Goal: Information Seeking & Learning: Learn about a topic

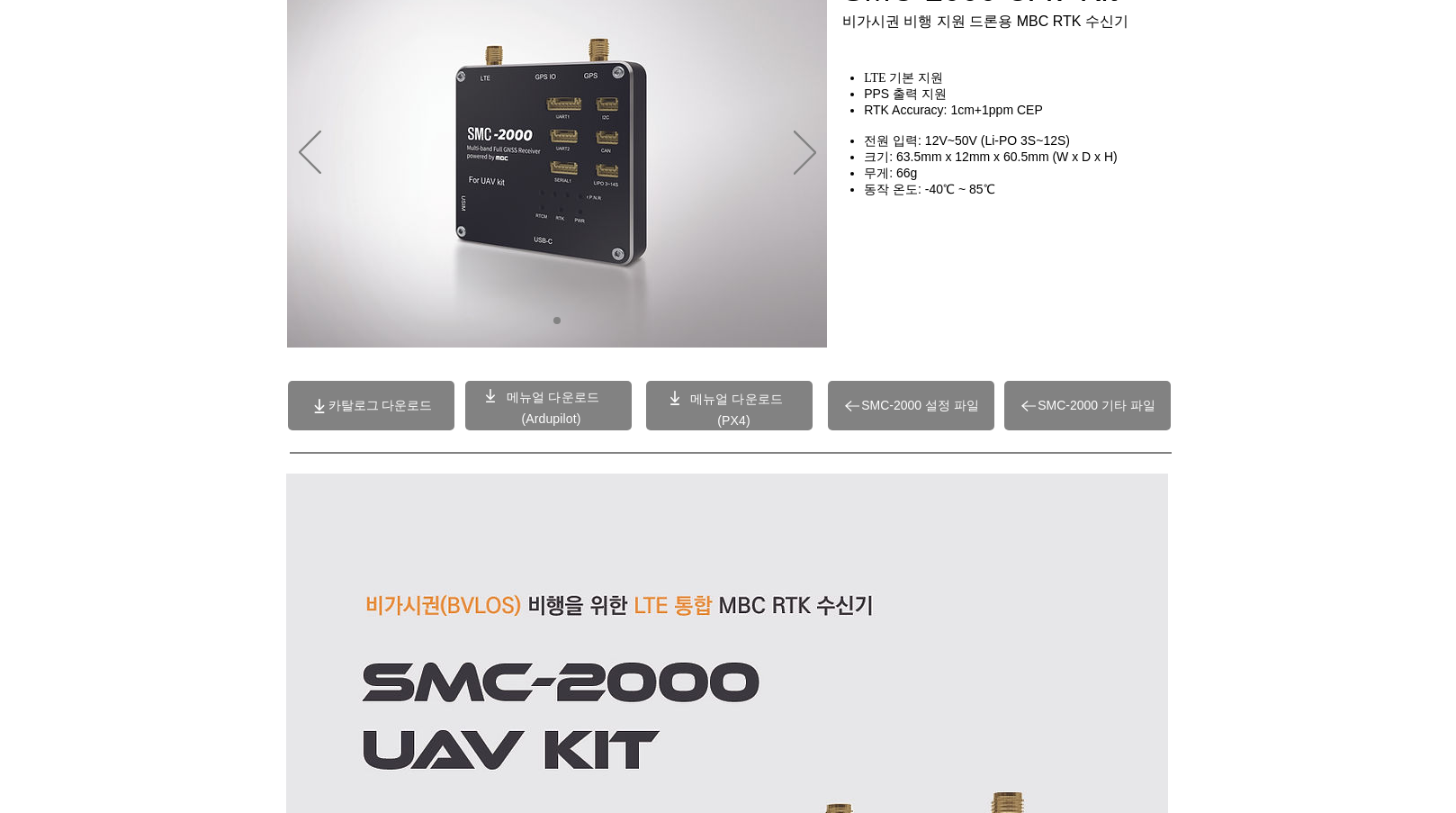
click at [991, 311] on div "main content" at bounding box center [1022, 261] width 360 height 157
click at [371, 407] on span "카탈로그 다운로드" at bounding box center [381, 406] width 105 height 16
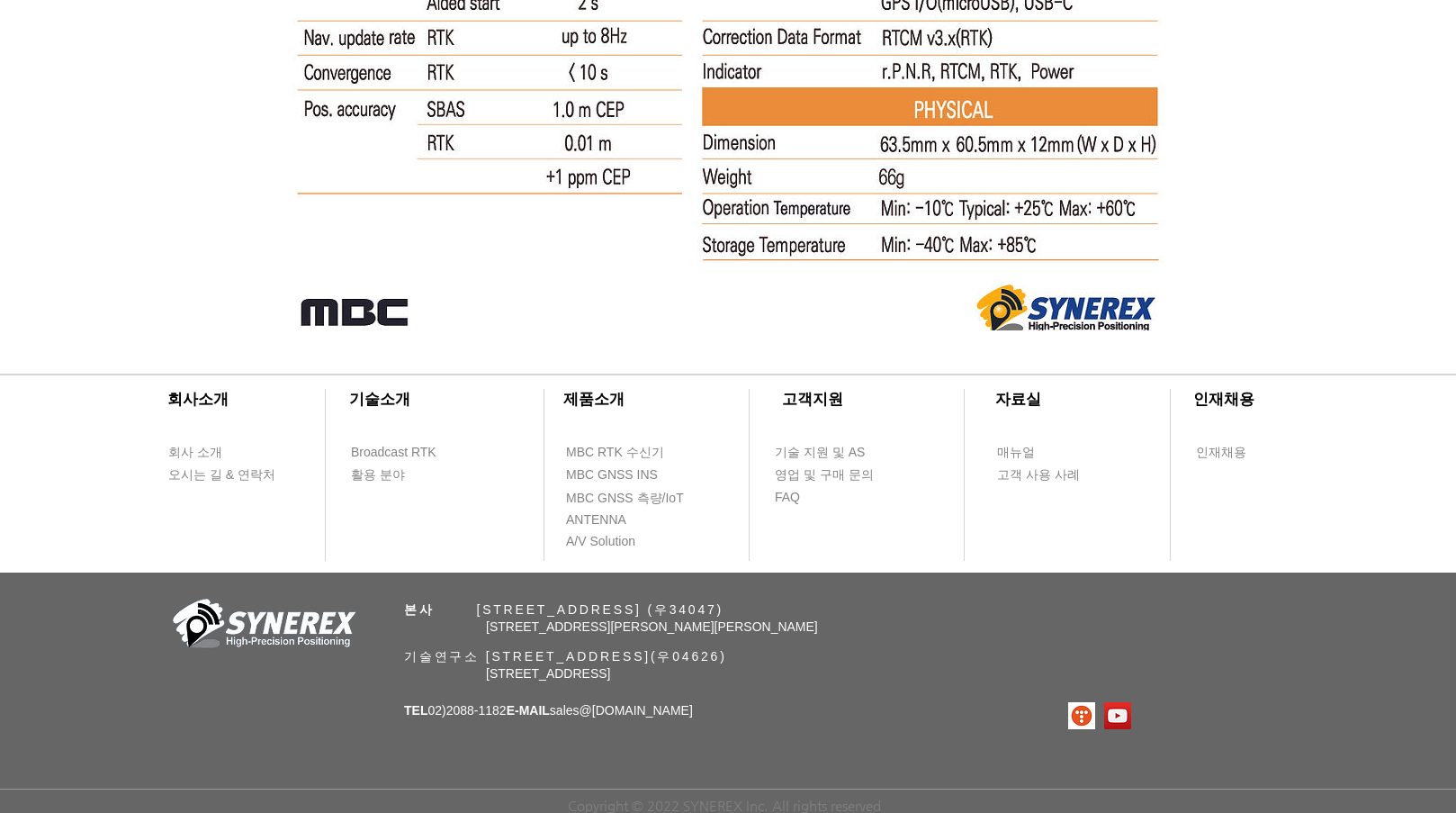
scroll to position [11834, 0]
click at [908, 749] on div "​회사소개 ​기술소개 회사 소개 Broadcast RTK 오시는 길 & 연락처 활용 분야 ​제품소개 ​고객지원 ​자료실 ​인재채용 MBC RT…" at bounding box center [728, 577] width 1456 height 470
click at [845, 448] on span "기술 지원 및 AS" at bounding box center [820, 452] width 90 height 18
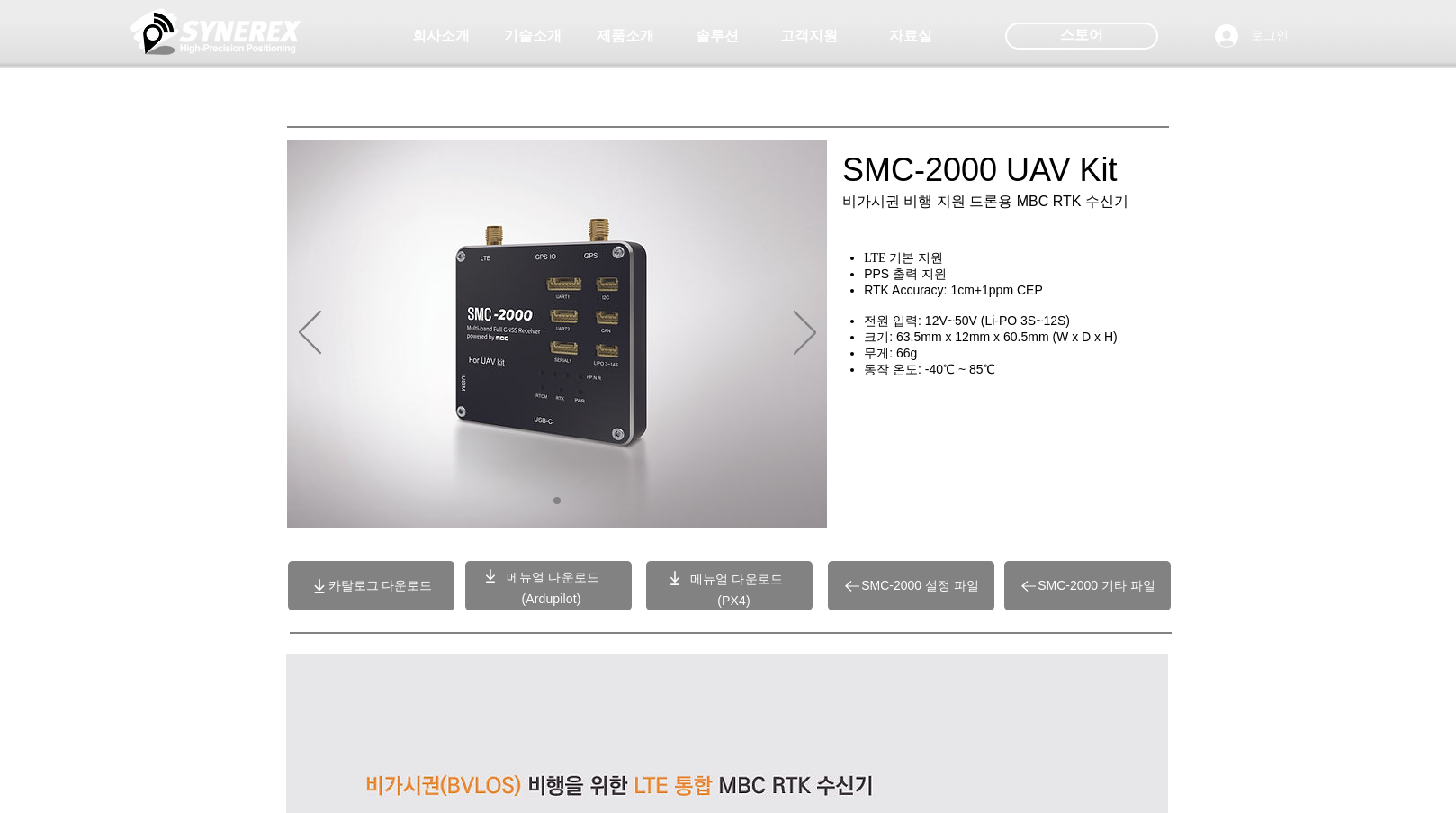
select select "******"
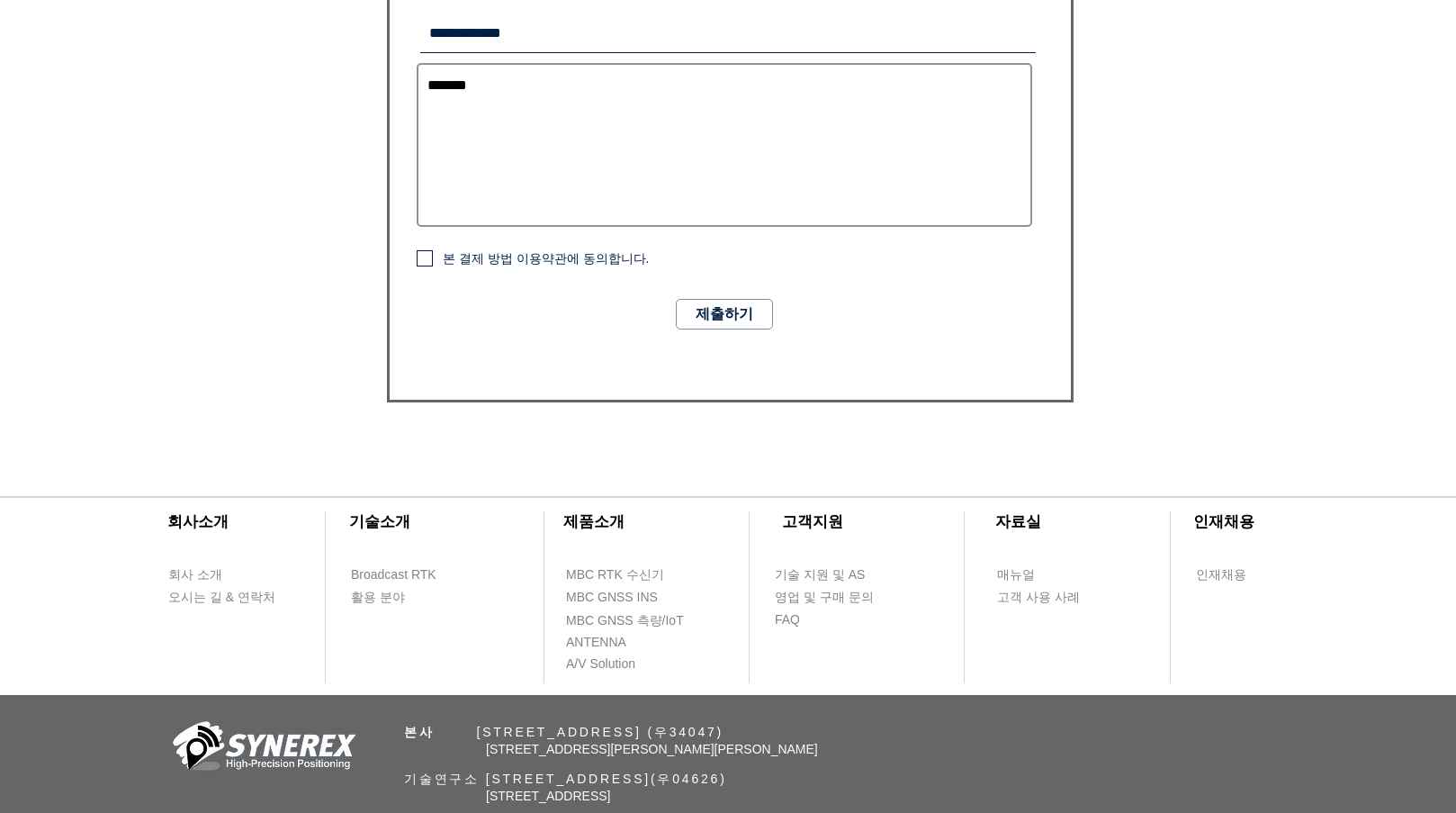
scroll to position [1295, 0]
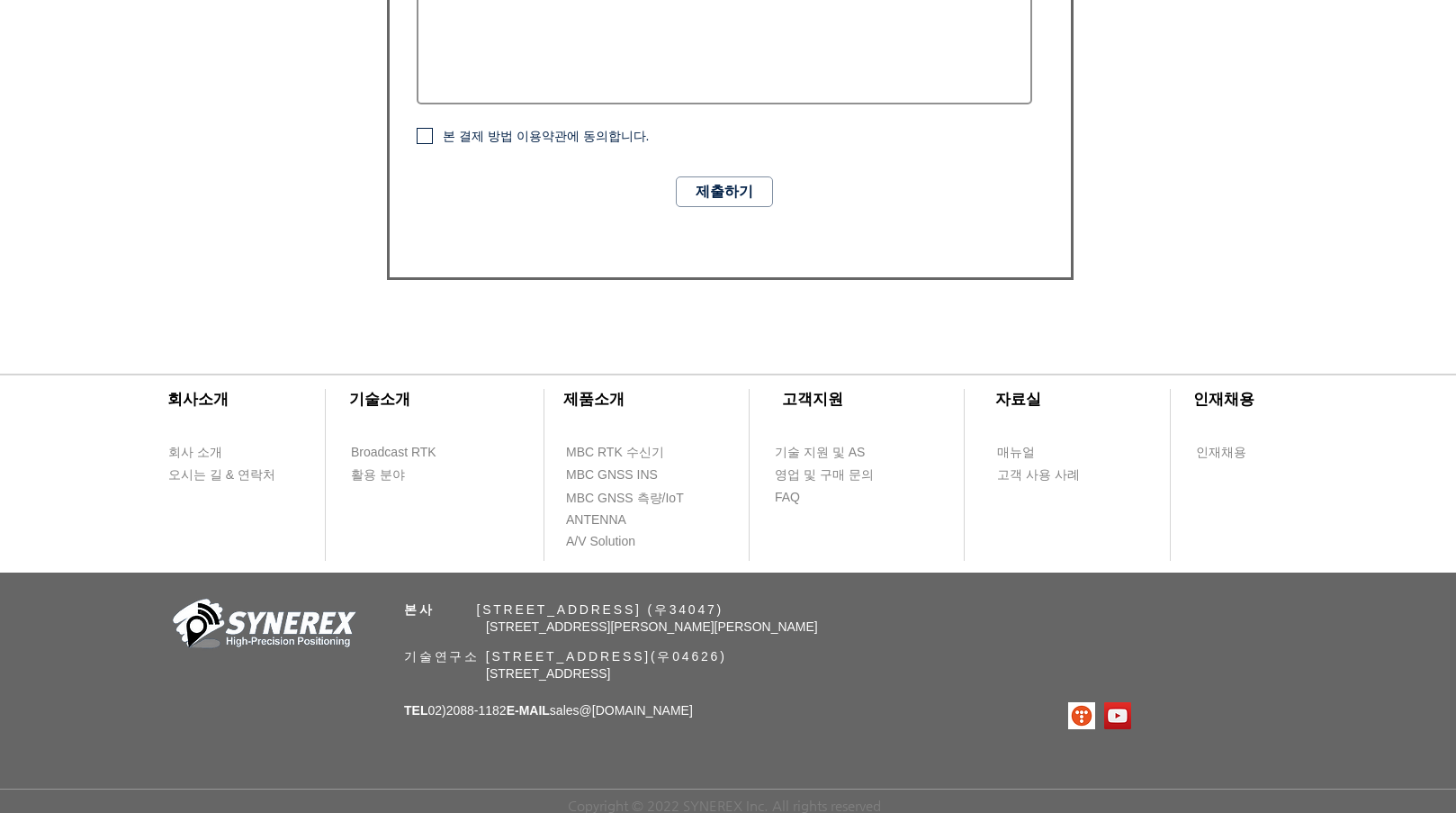
click at [938, 686] on div "​회사소개 ​기술소개 회사 소개 Broadcast RTK 오시는 길 & 연락처 활용 분야 ​제품소개 ​고객지원 ​자료실 ​인재채용 MBC RT…" at bounding box center [728, 577] width 1456 height 470
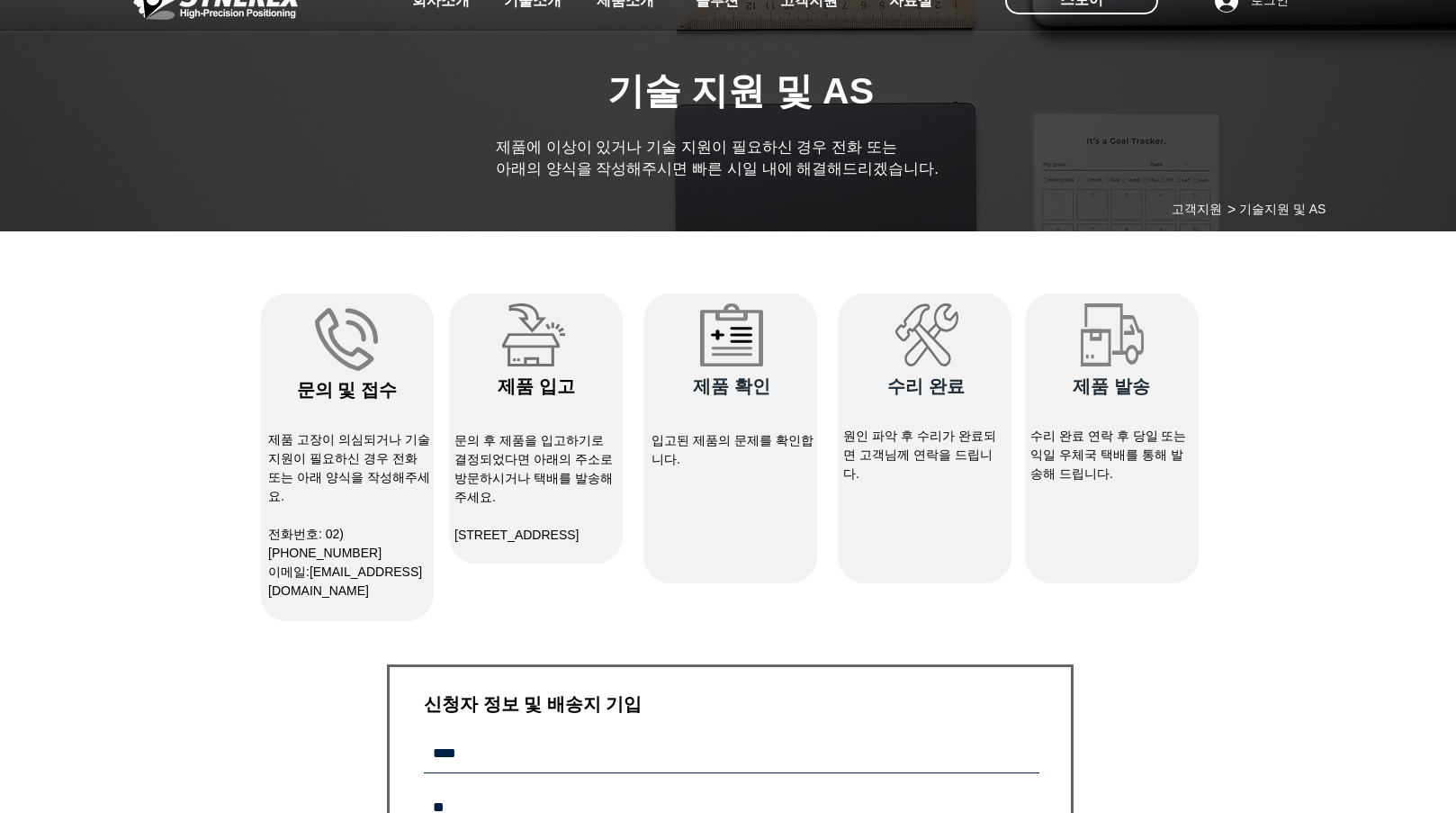
scroll to position [0, 0]
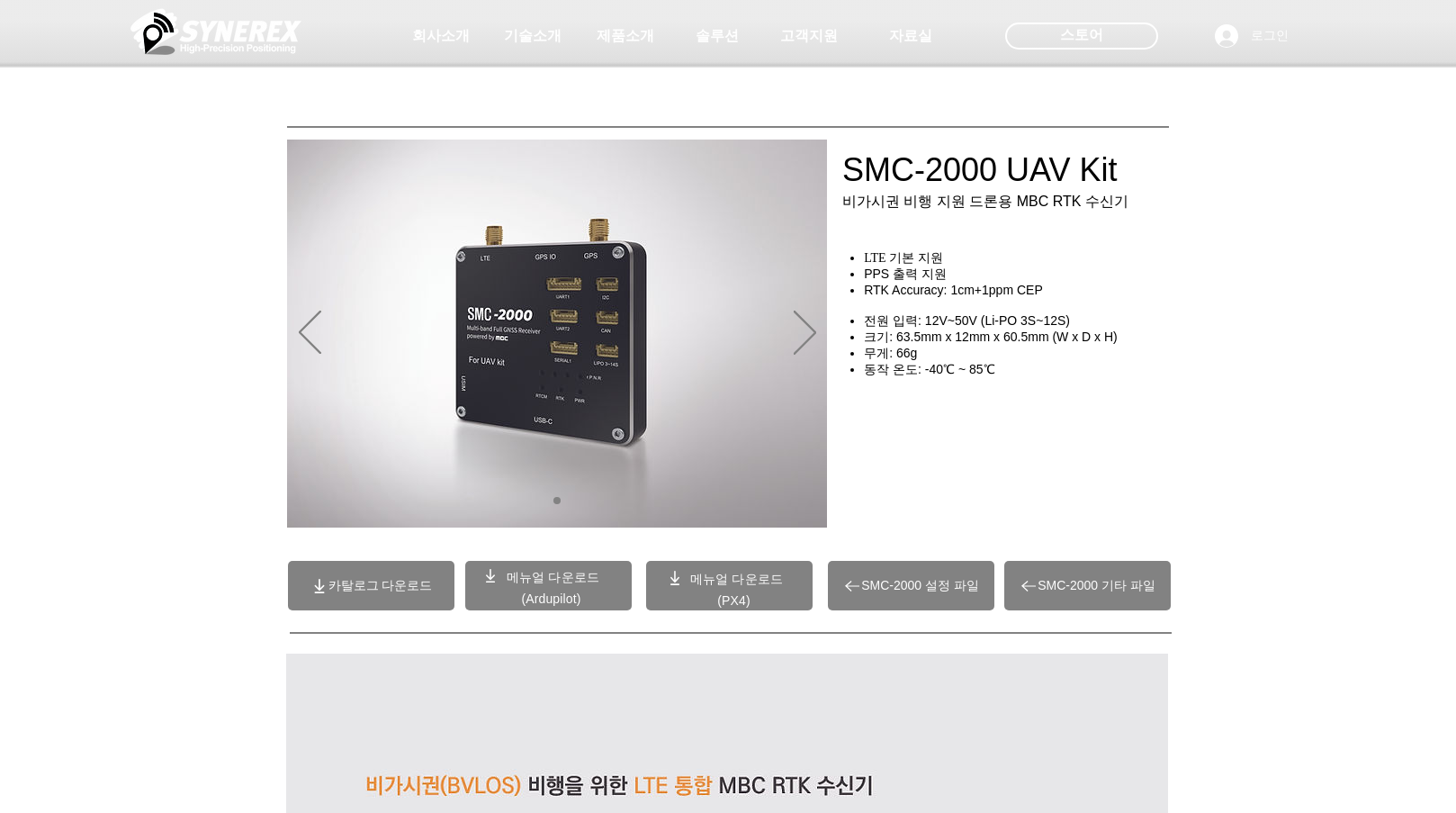
click at [1343, 322] on div "main content" at bounding box center [728, 409] width 1456 height 269
click at [1241, 272] on div "초고정밀 위치정보 솔루션 Broadcast RTK #comp-kyq9tmhv svg [data-color="1"] {fill: #000000;…" at bounding box center [728, 137] width 1456 height 275
click at [1429, 419] on div "main content" at bounding box center [728, 409] width 1456 height 269
click at [1073, 31] on span "스토어" at bounding box center [1082, 34] width 44 height 19
drag, startPoint x: 1415, startPoint y: 461, endPoint x: 1404, endPoint y: 468, distance: 13.0
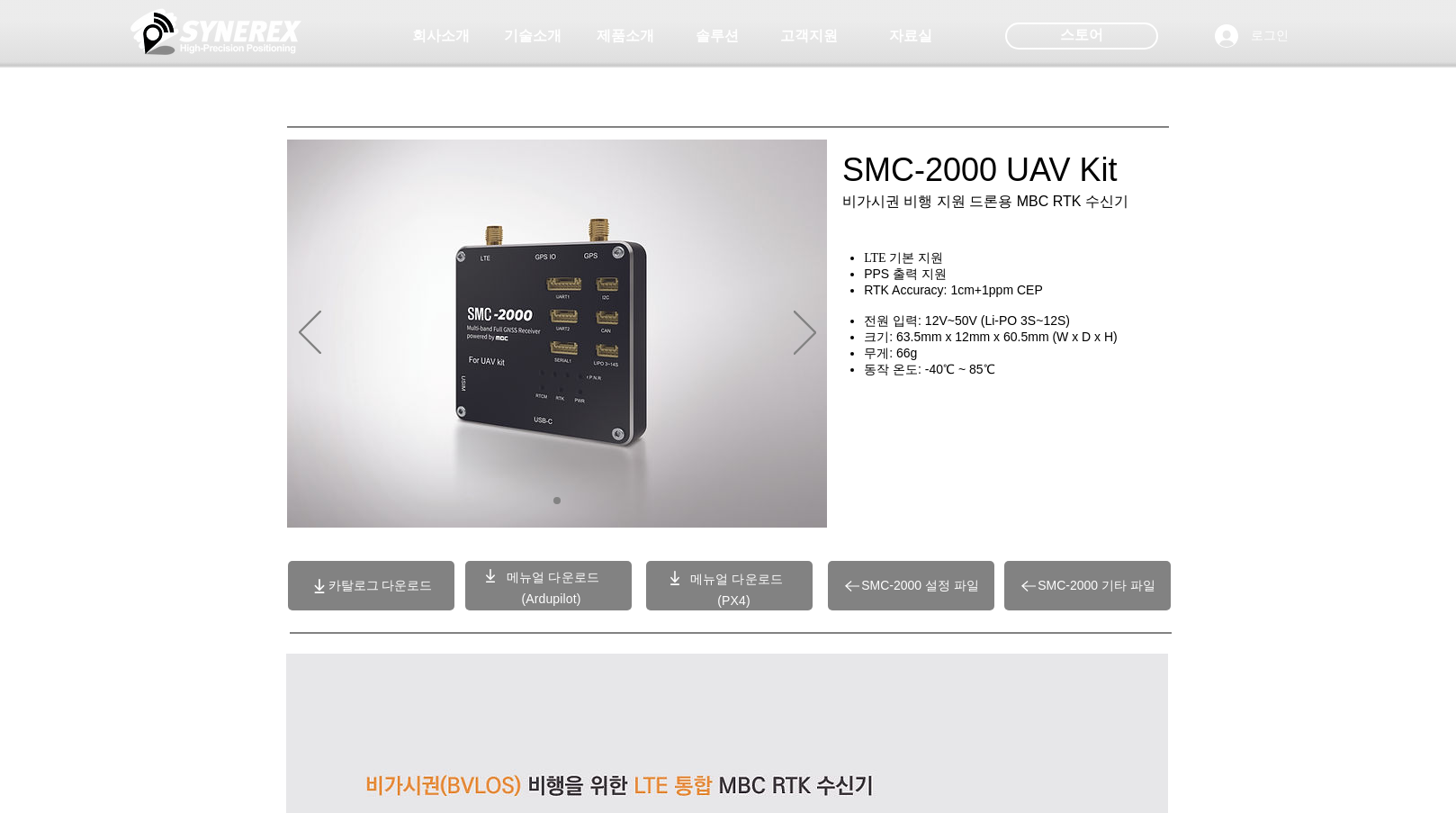
click at [1413, 462] on div "main content" at bounding box center [728, 409] width 1456 height 269
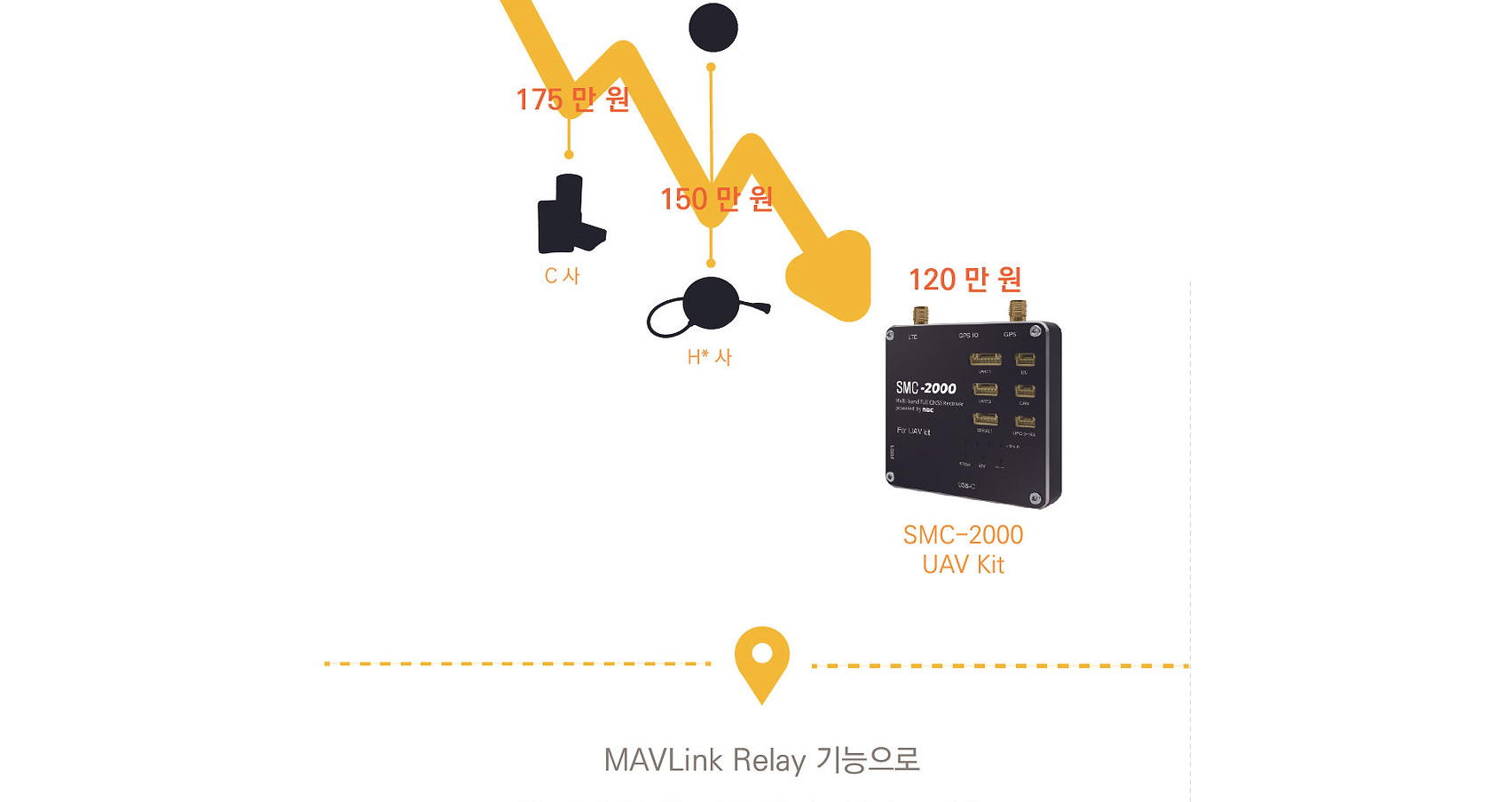
scroll to position [2932, 0]
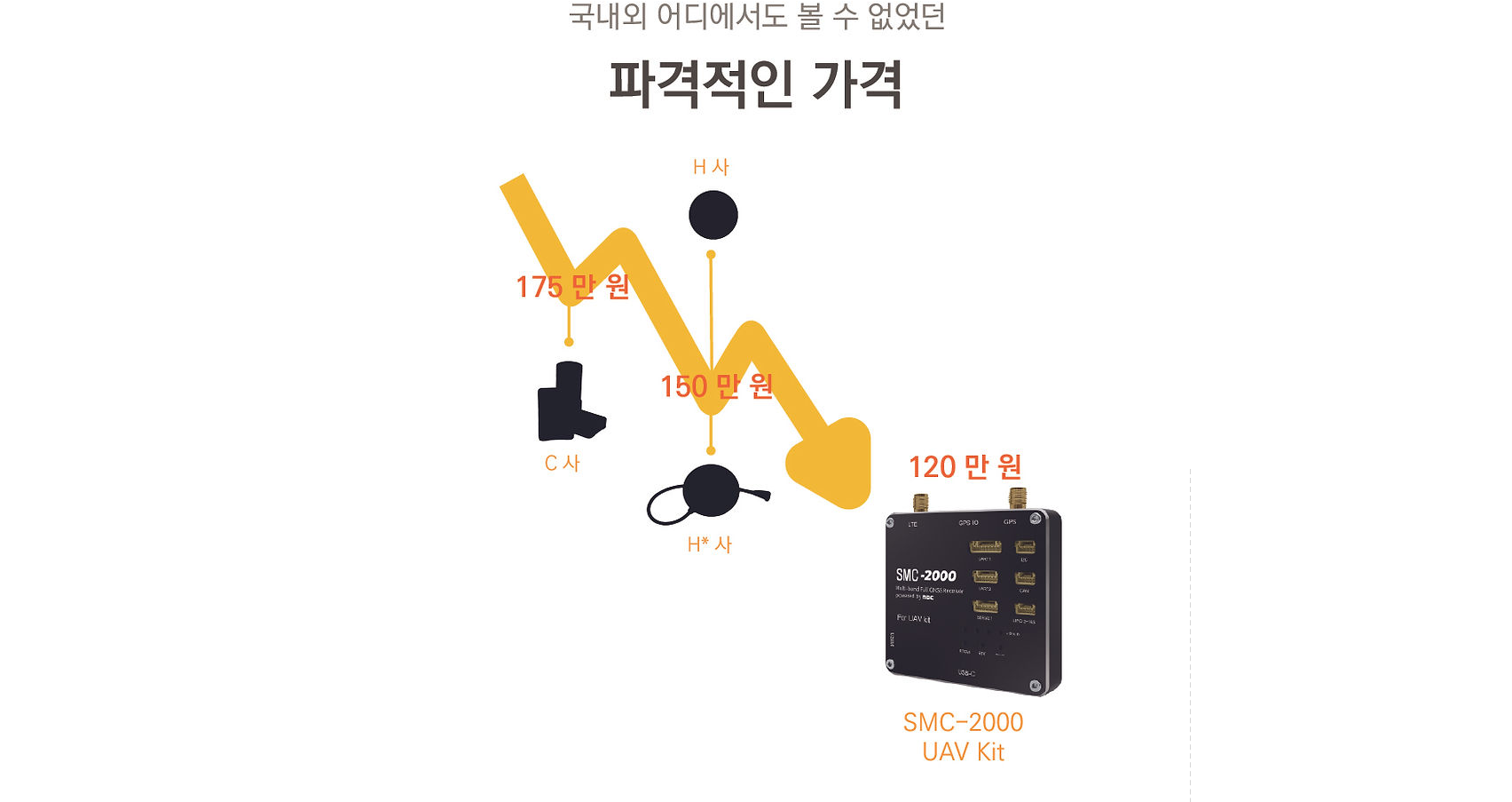
scroll to position [2917, 0]
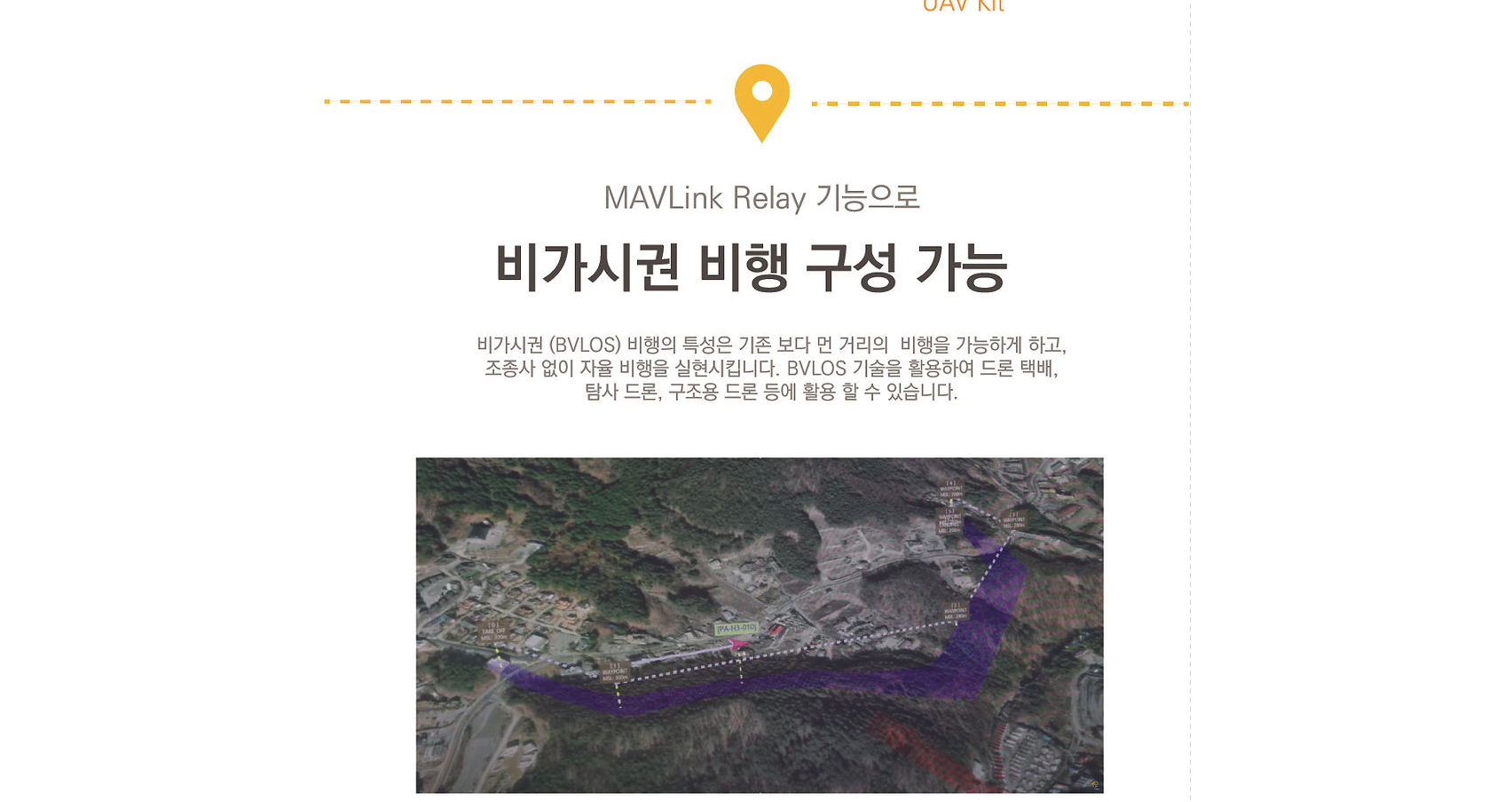
scroll to position [3579, 0]
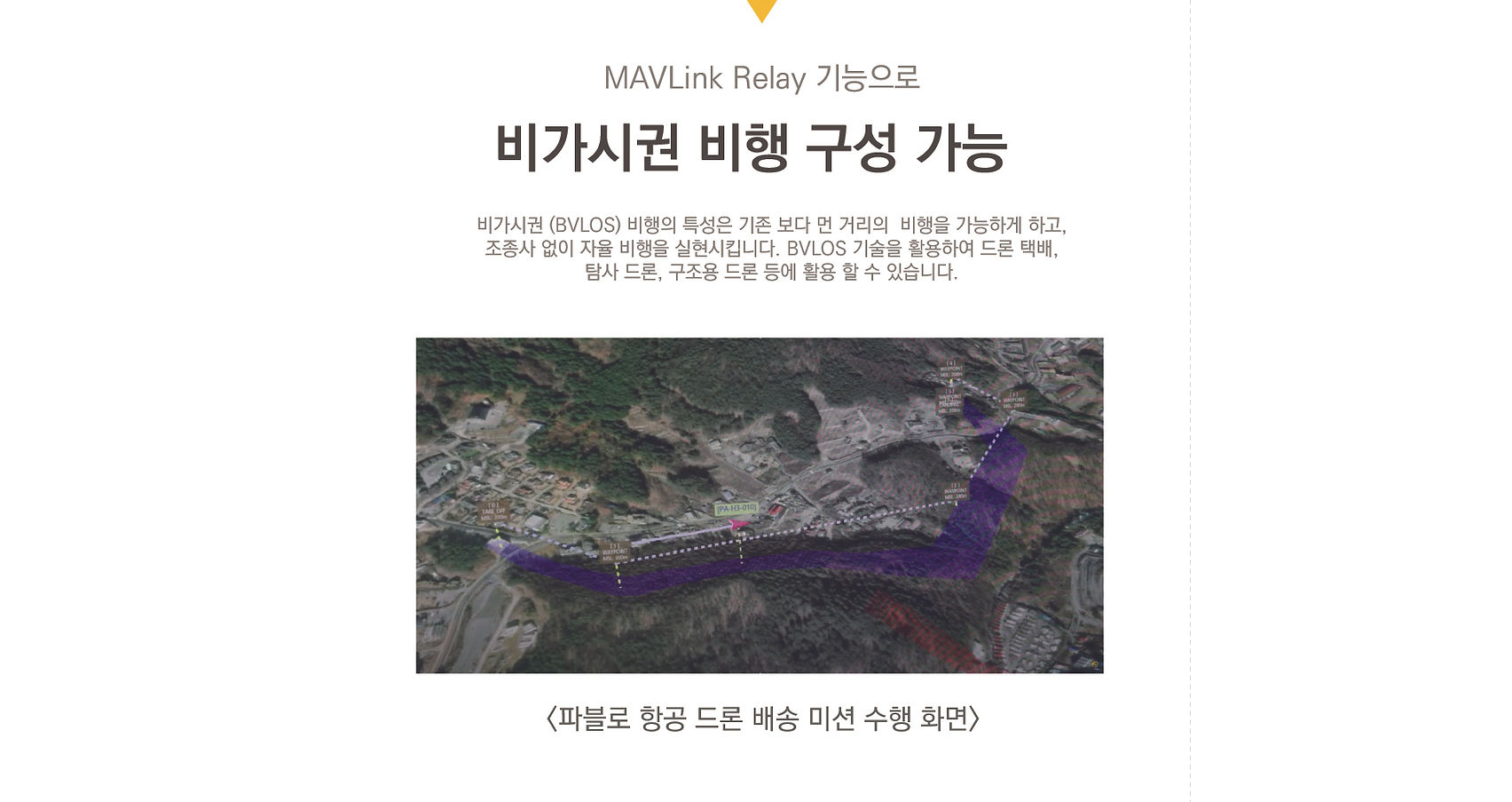
scroll to position [3667, 0]
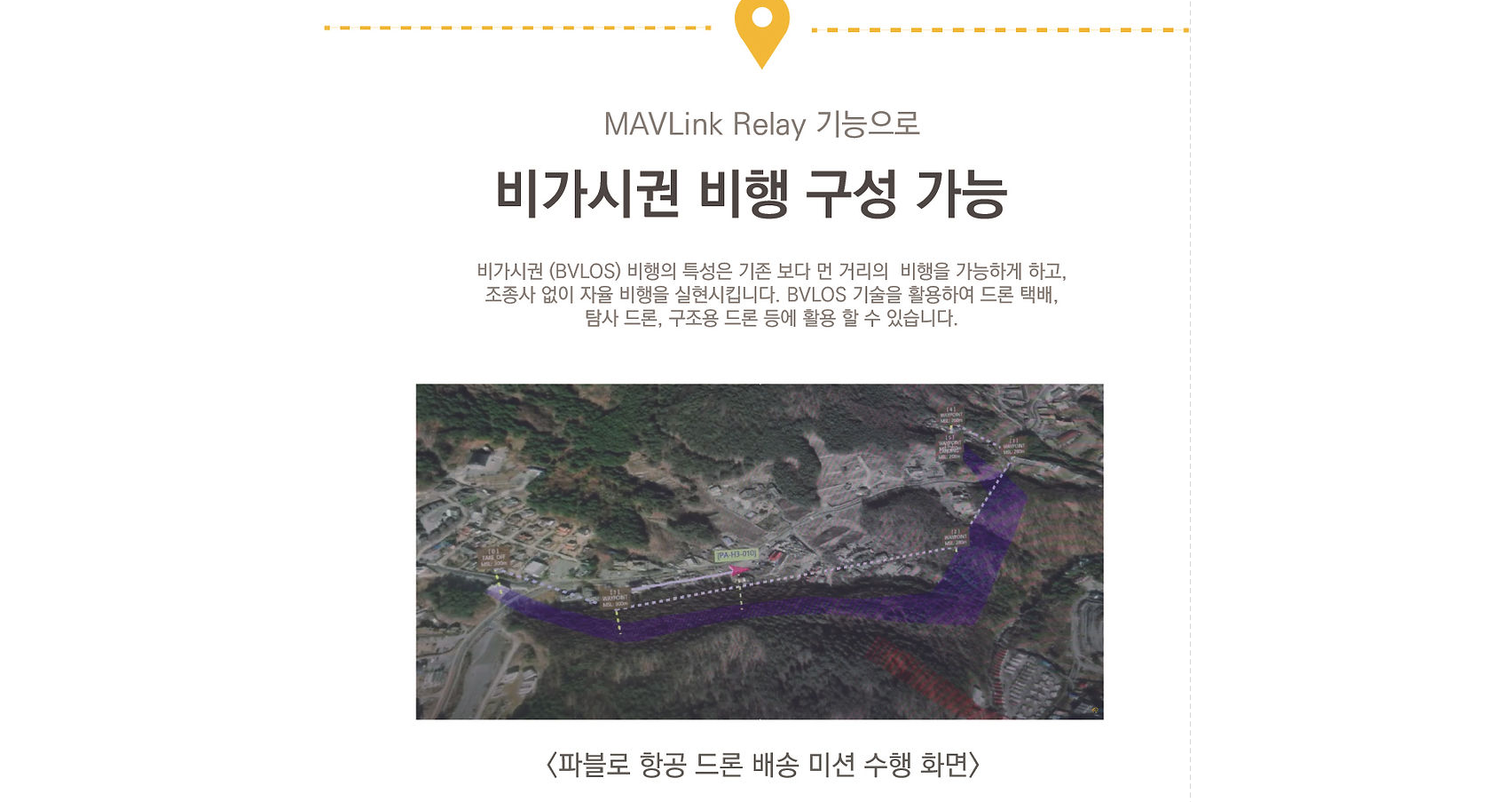
drag, startPoint x: 1296, startPoint y: 110, endPoint x: 1246, endPoint y: 118, distance: 50.6
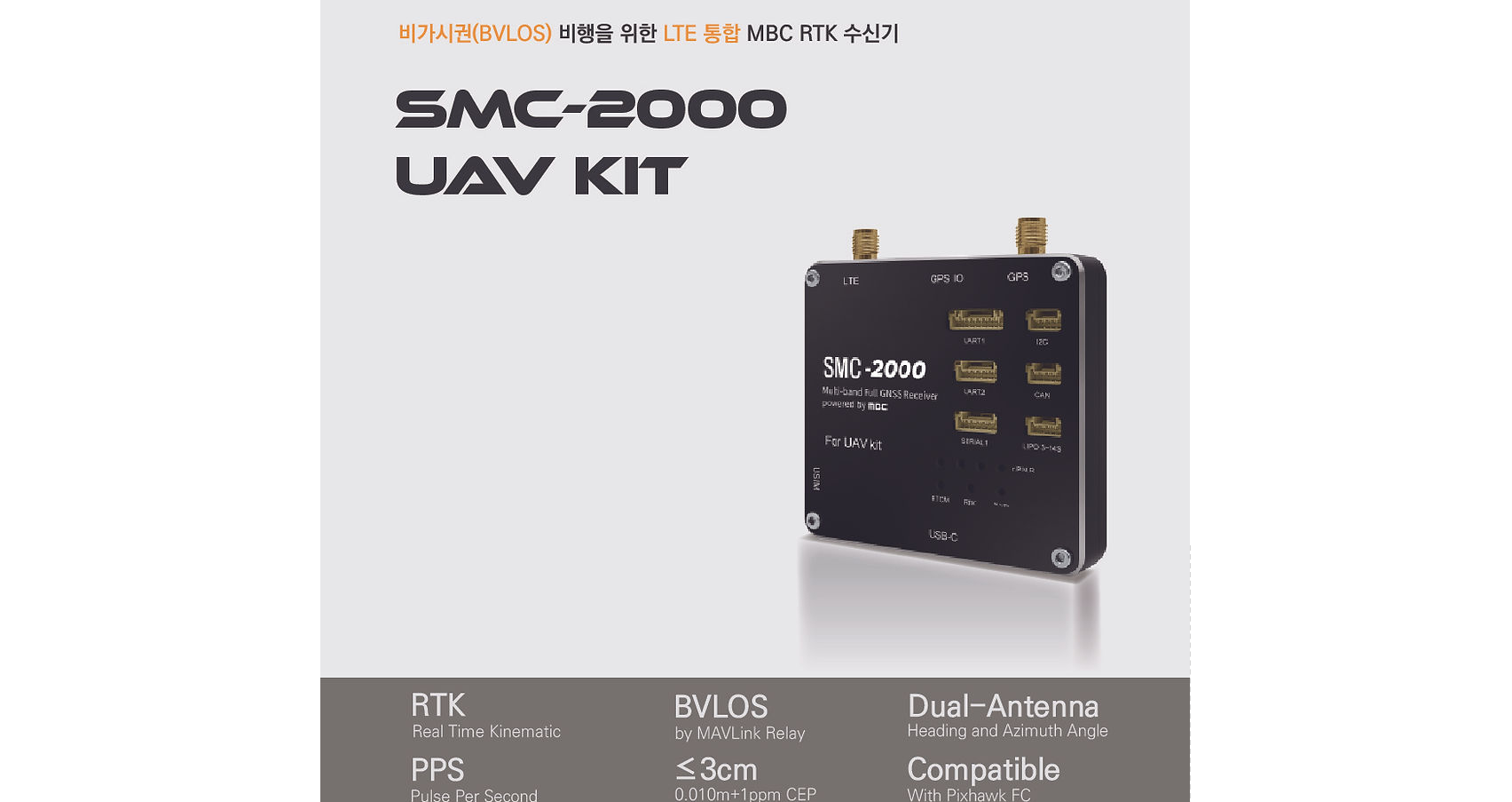
scroll to position [755, 0]
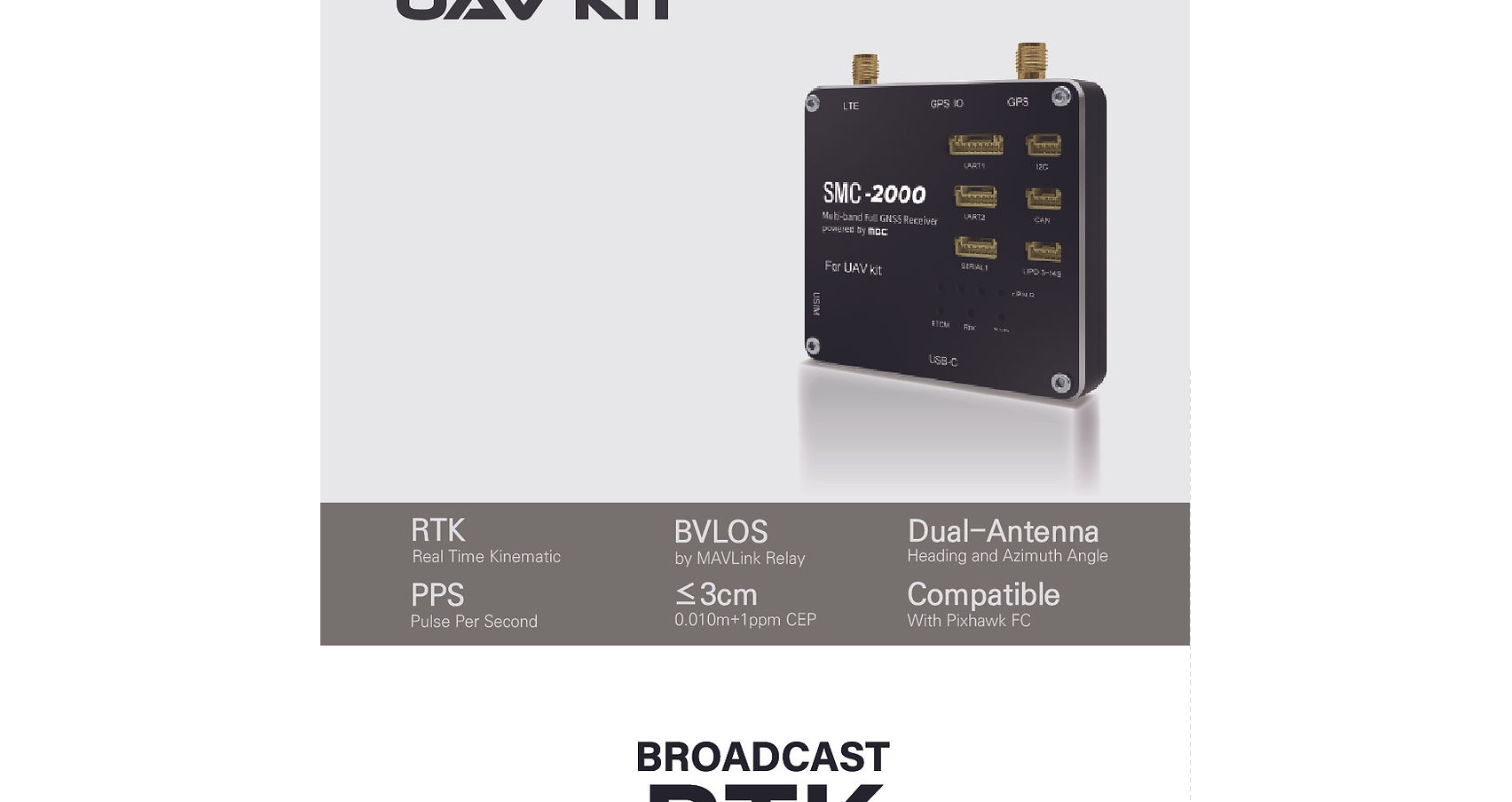
scroll to position [902, 0]
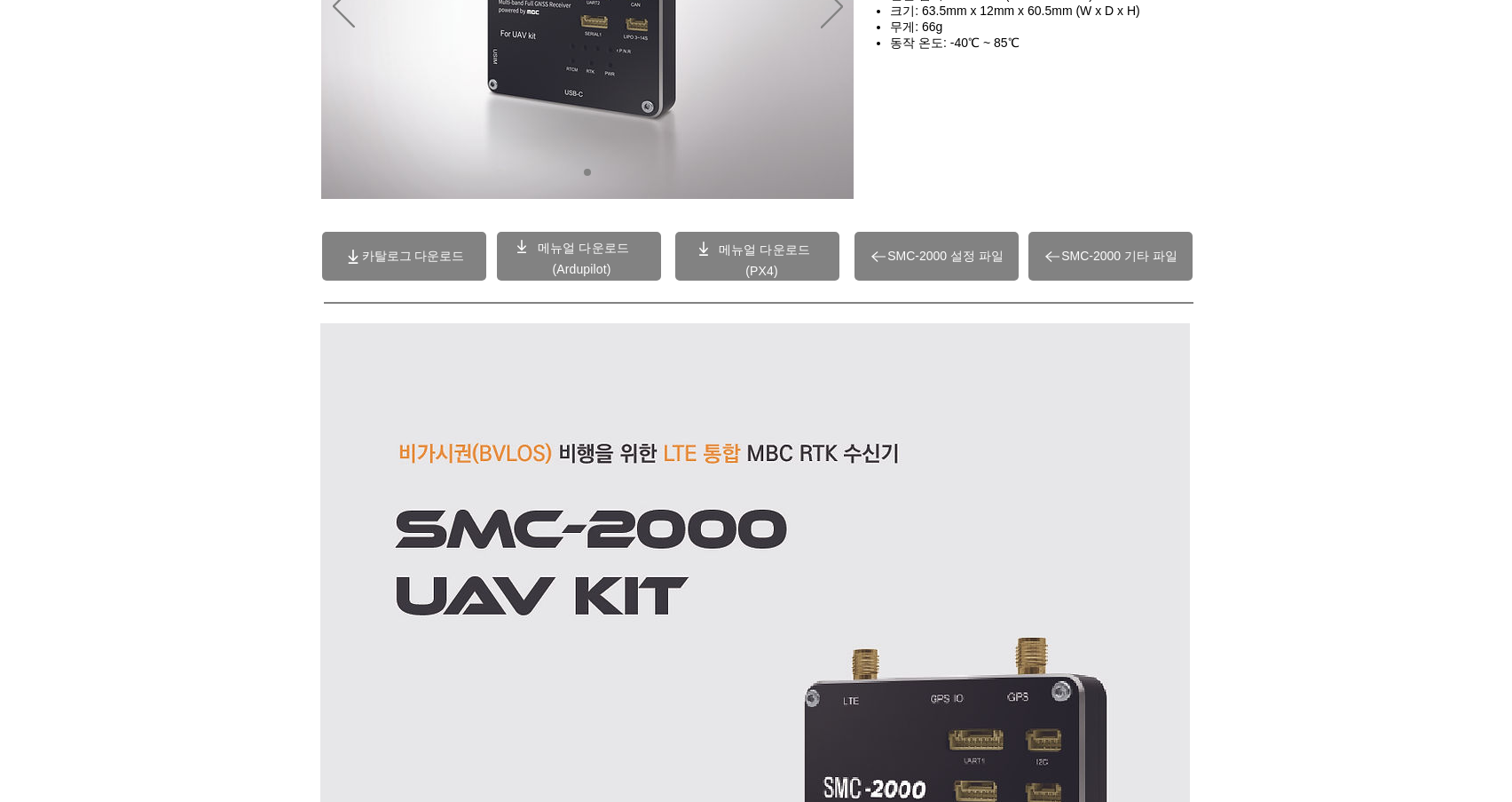
scroll to position [0, 0]
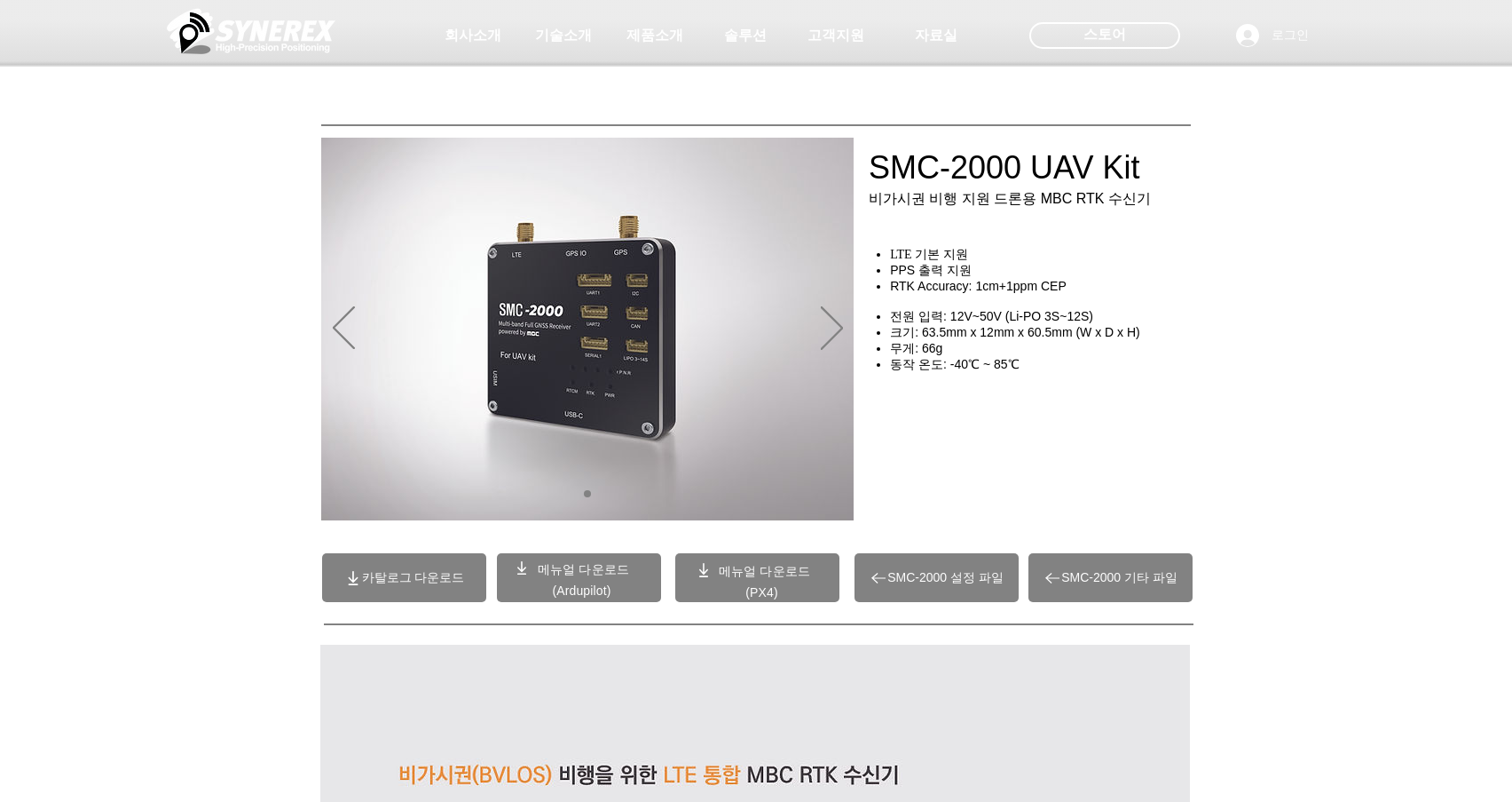
click at [1388, 138] on div at bounding box center [756, 132] width 1512 height 263
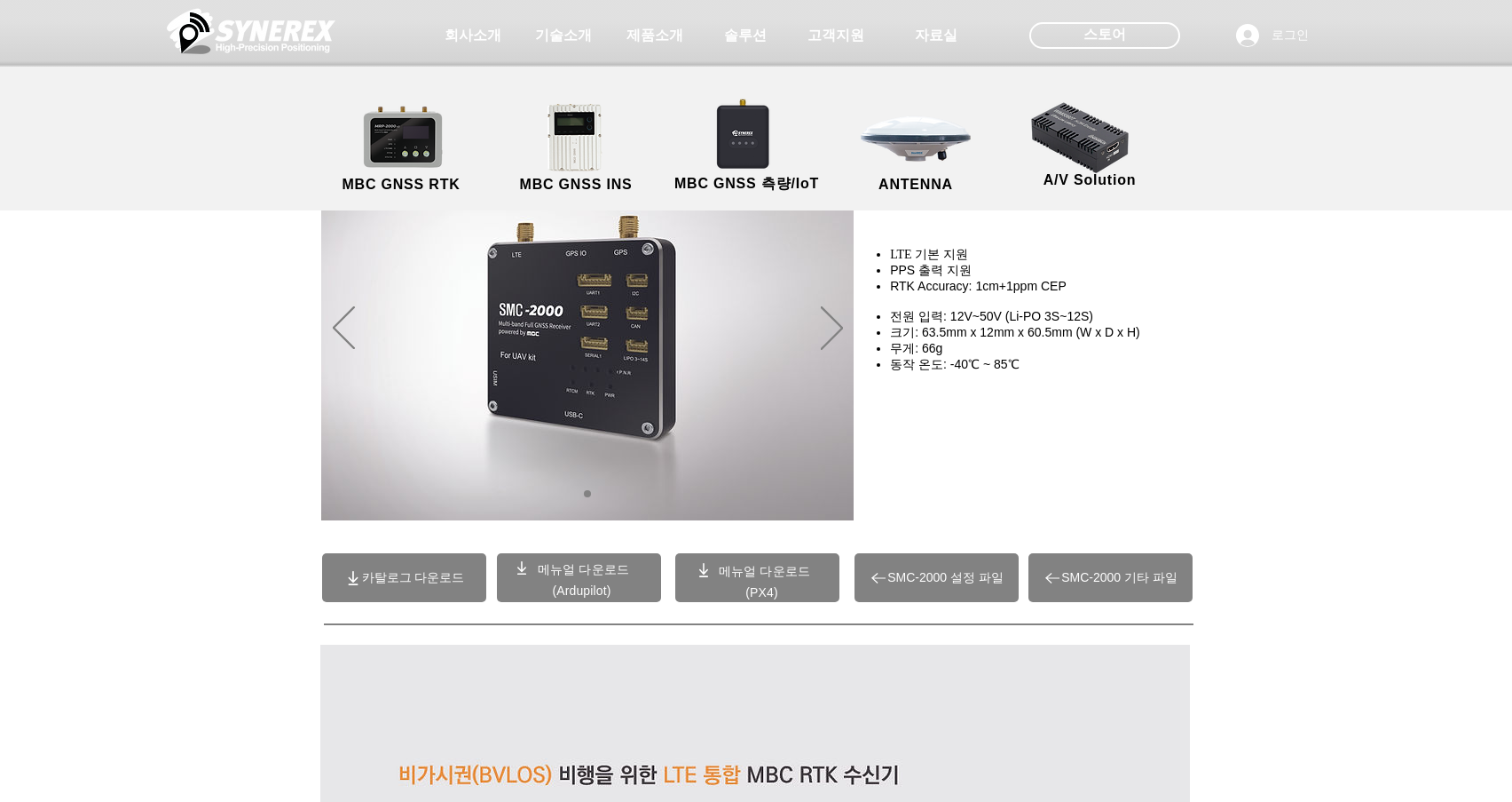
click at [285, 36] on img at bounding box center [251, 31] width 169 height 53
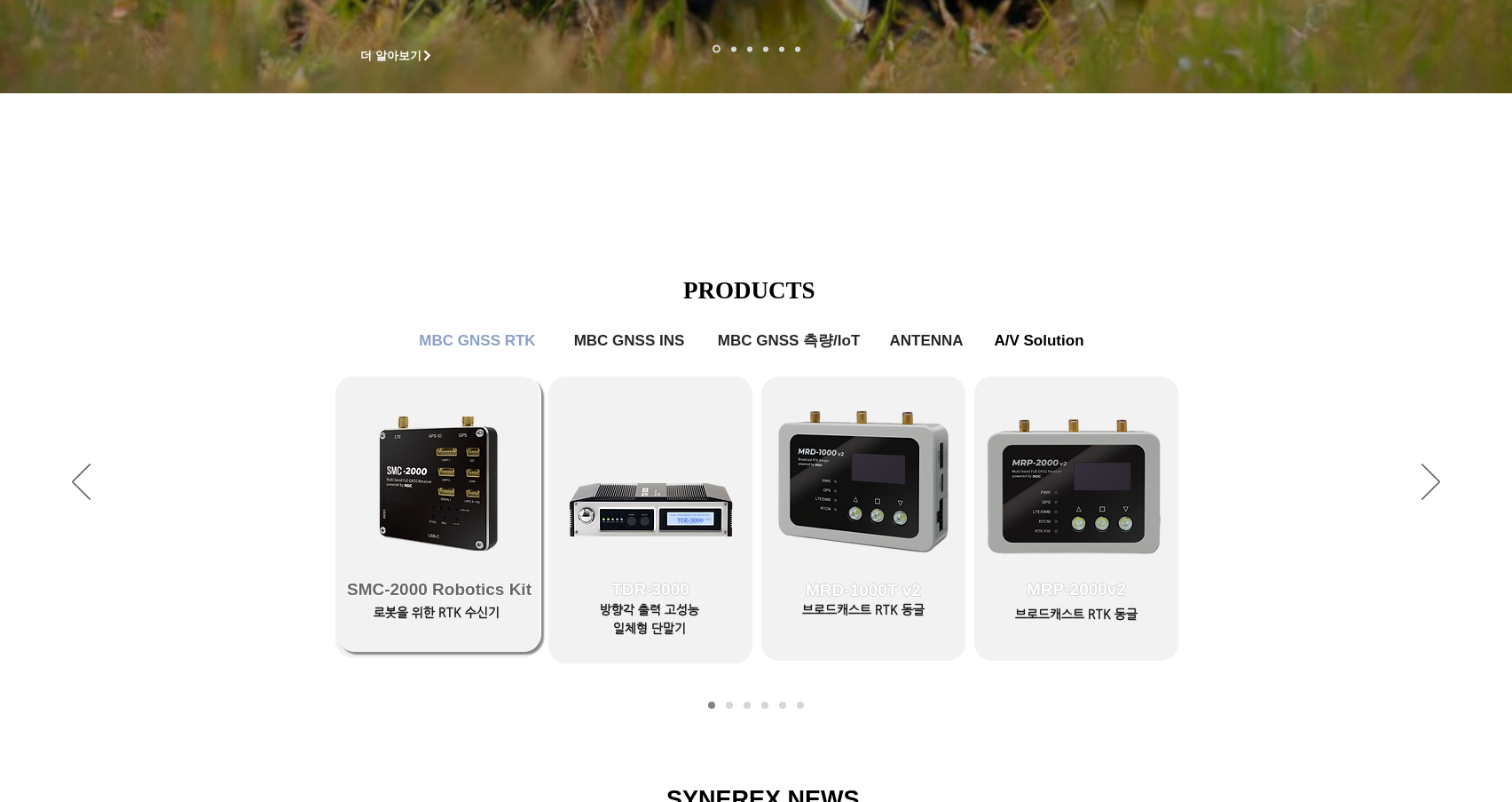
scroll to position [710, 0]
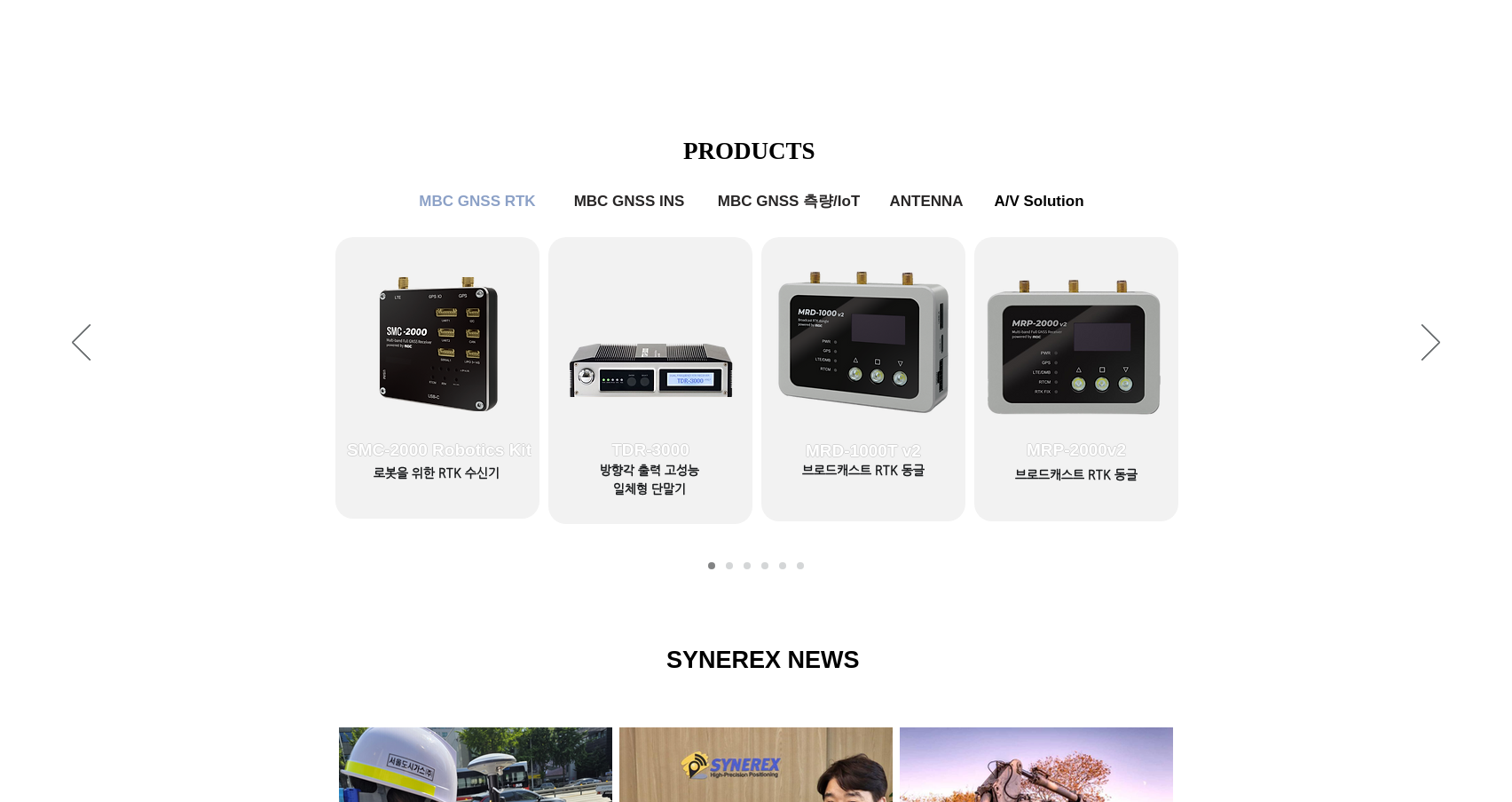
click at [728, 559] on div "슬라이드쇼" at bounding box center [756, 343] width 1512 height 488
click at [593, 582] on div "슬라이드쇼" at bounding box center [756, 343] width 1512 height 488
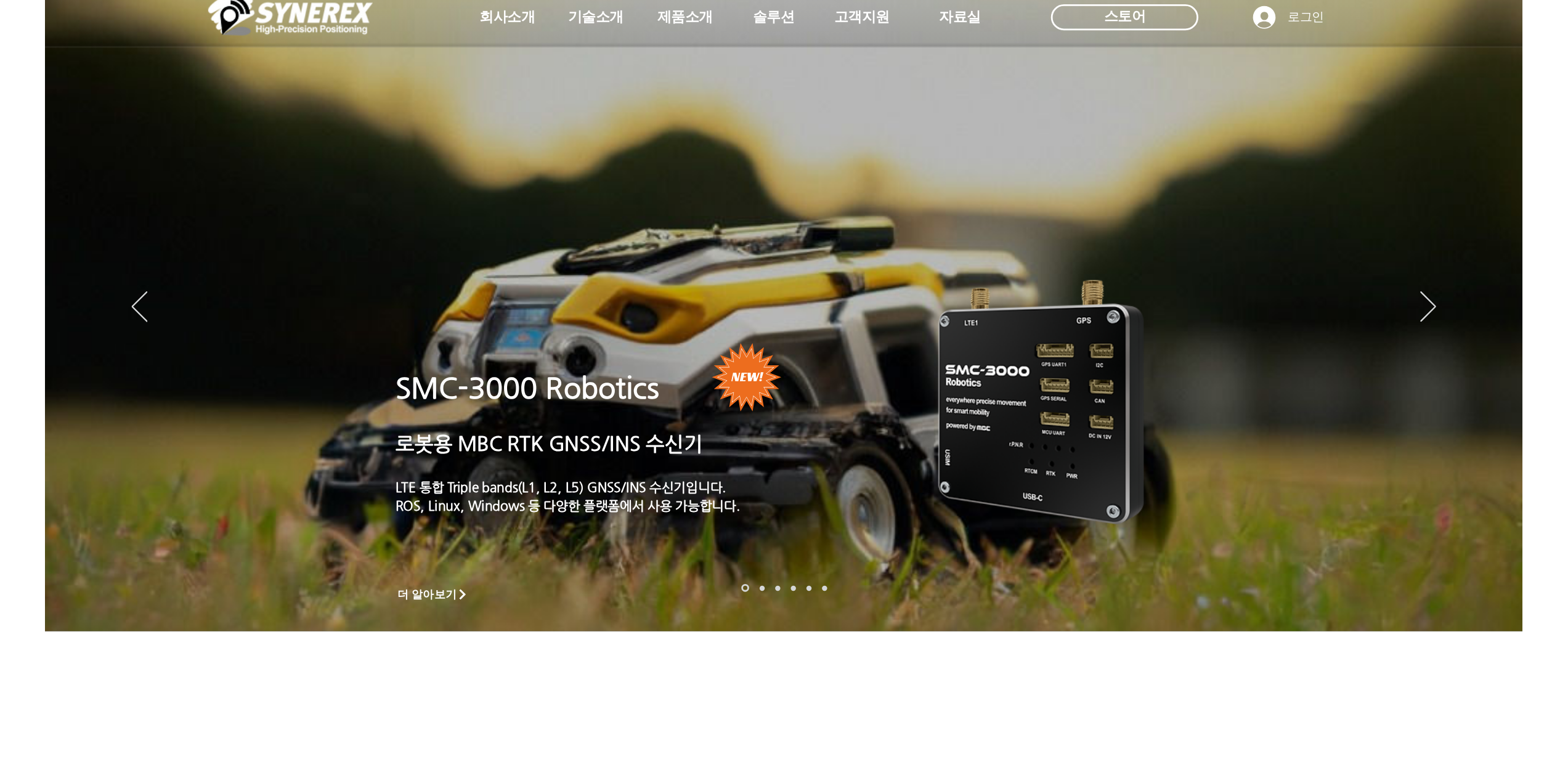
scroll to position [0, 0]
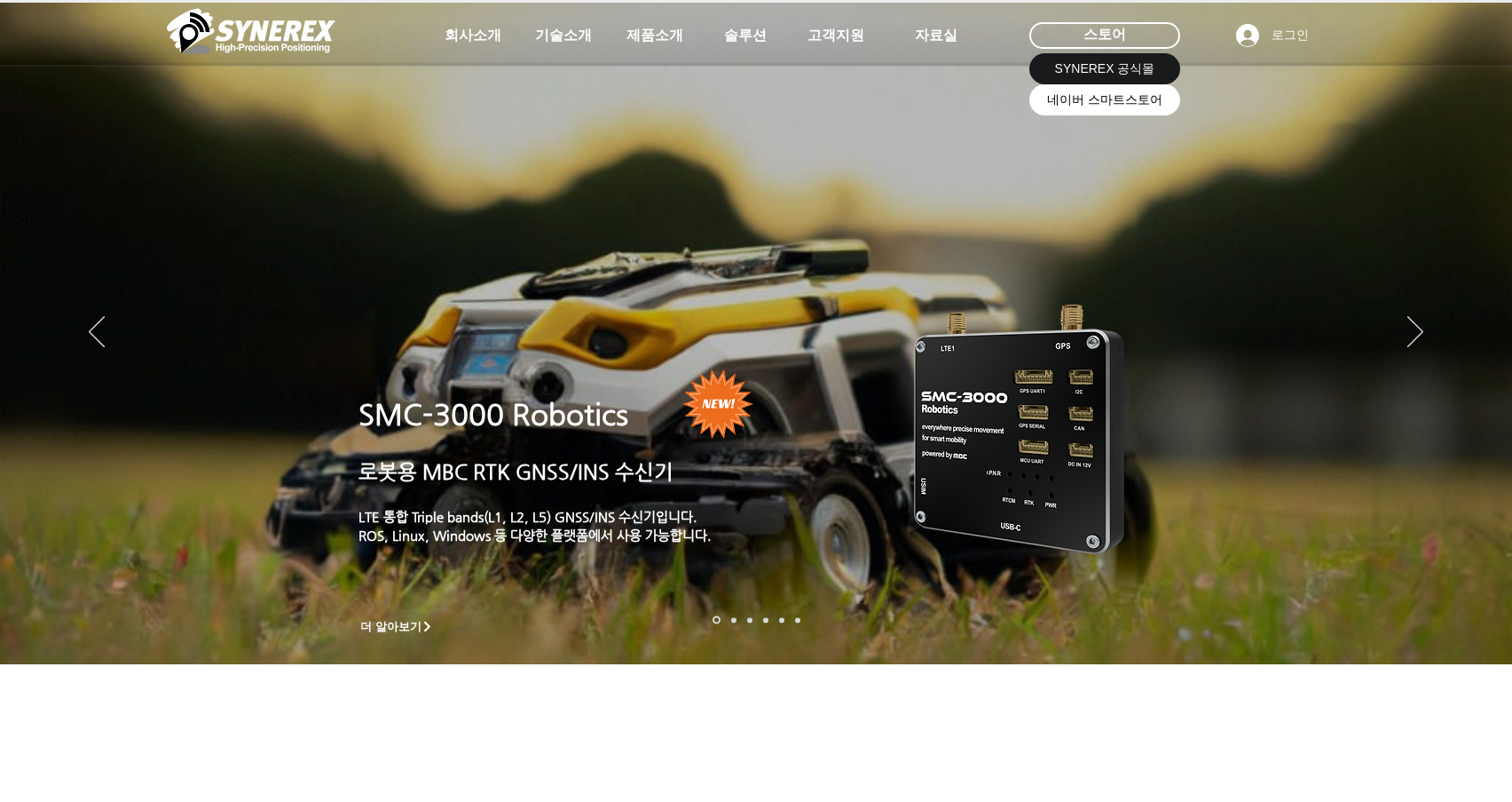
click at [1102, 100] on span "네이버 스마트스토어" at bounding box center [1105, 100] width 115 height 17
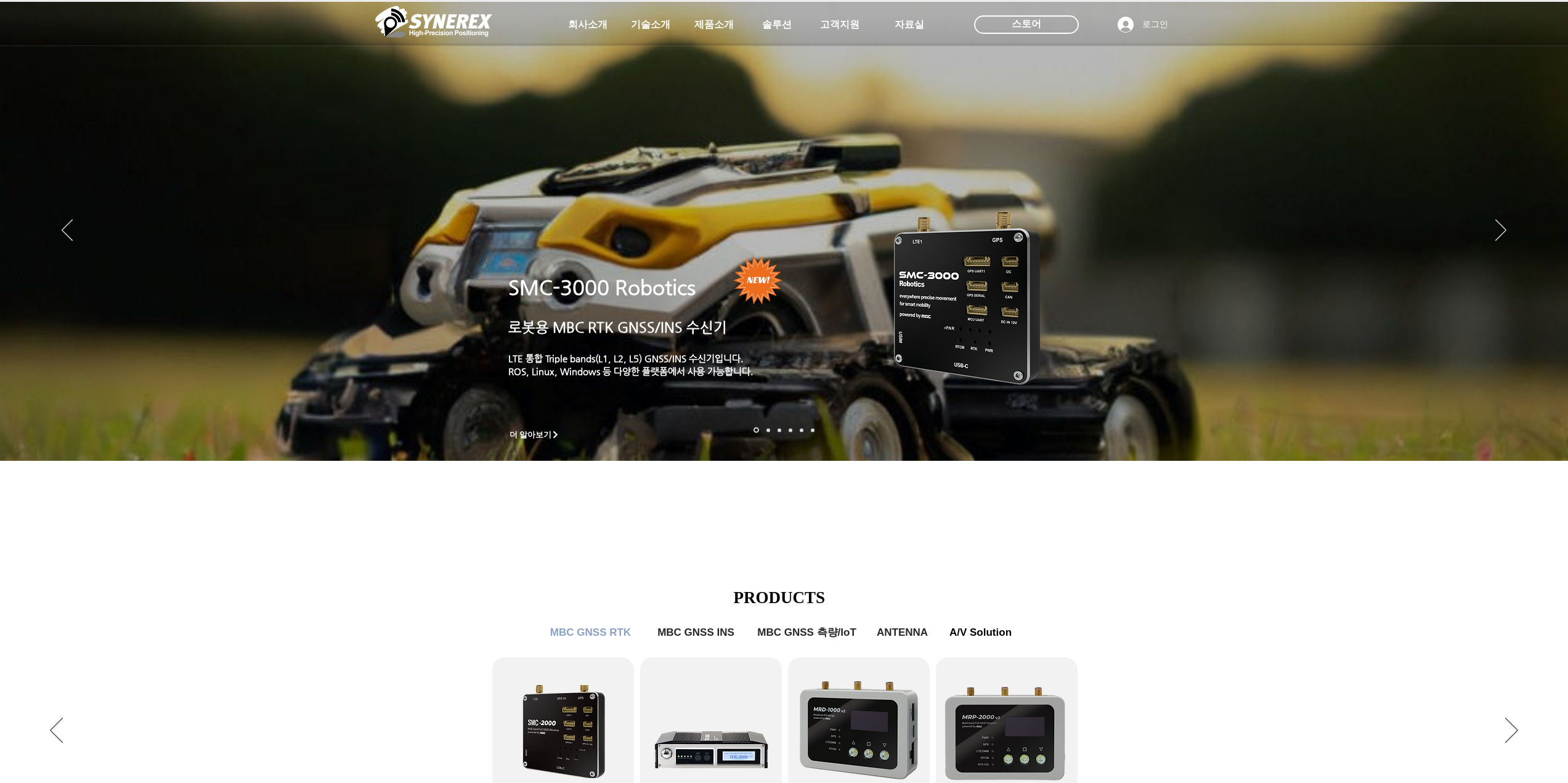
click at [996, 556] on div "main content" at bounding box center [784, 375] width 1568 height 373
click at [996, 535] on div "main content" at bounding box center [784, 375] width 1568 height 373
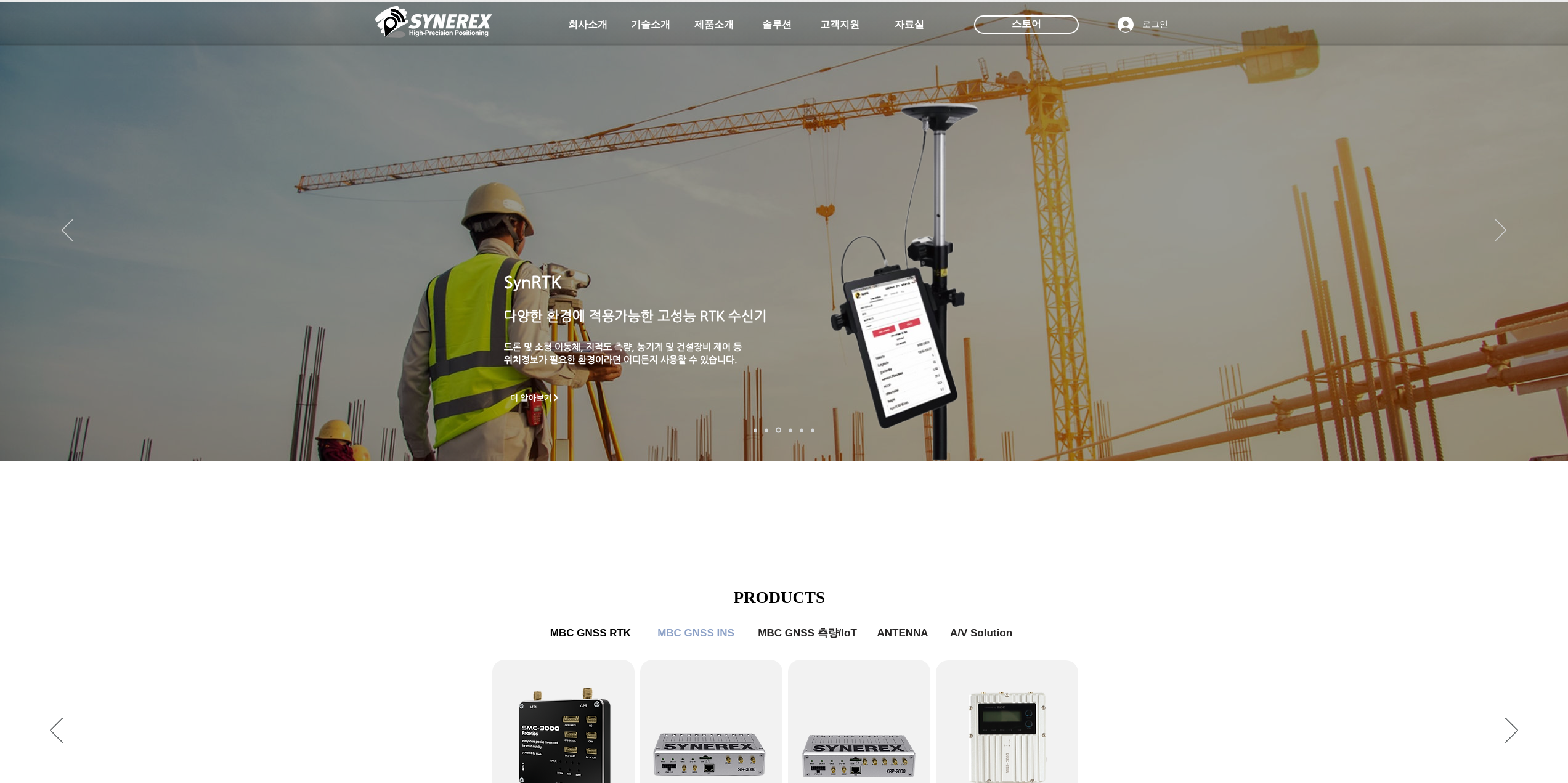
click at [996, 550] on div "main content" at bounding box center [784, 375] width 1568 height 373
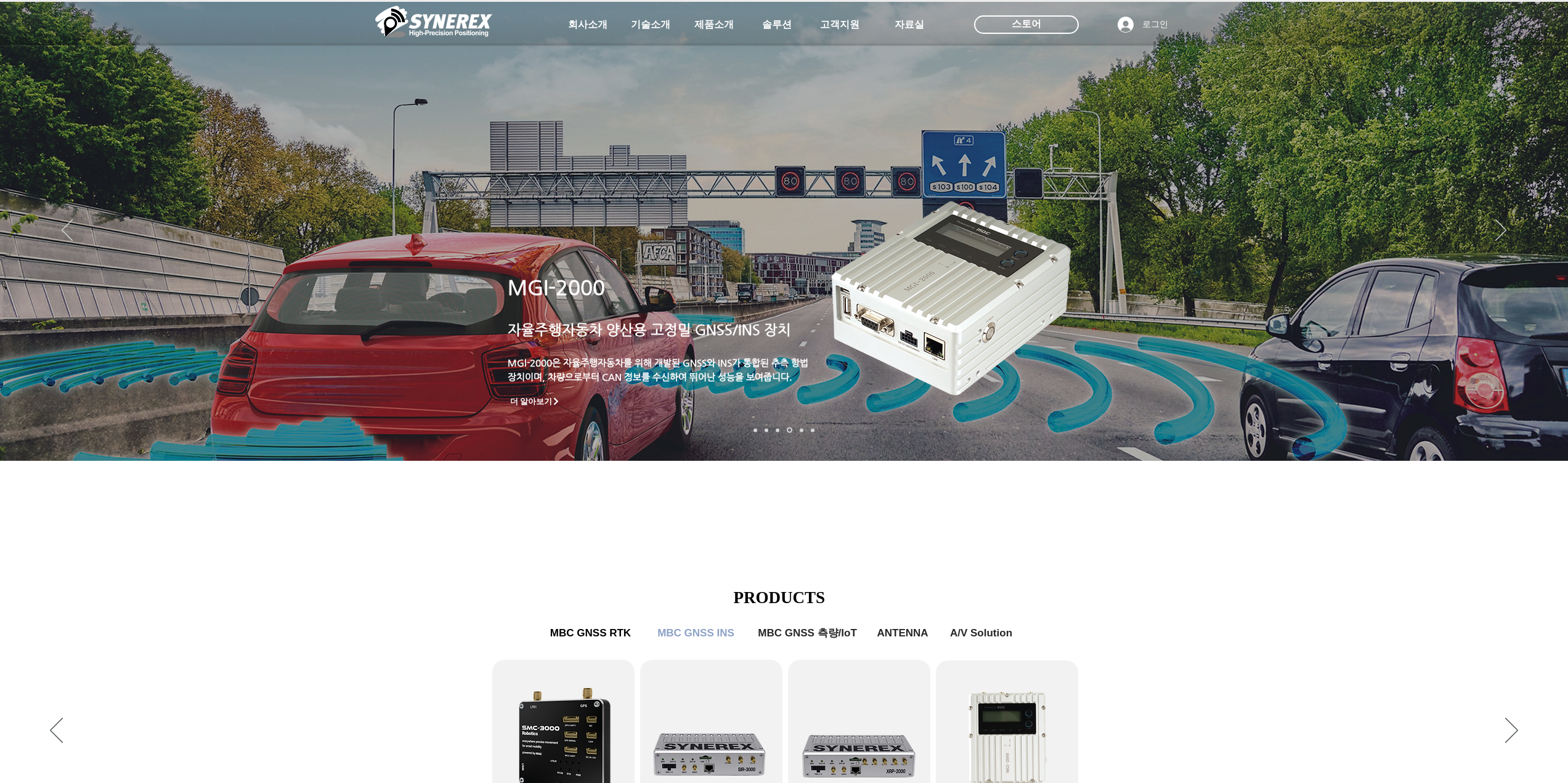
click at [996, 552] on div "main content" at bounding box center [784, 375] width 1568 height 373
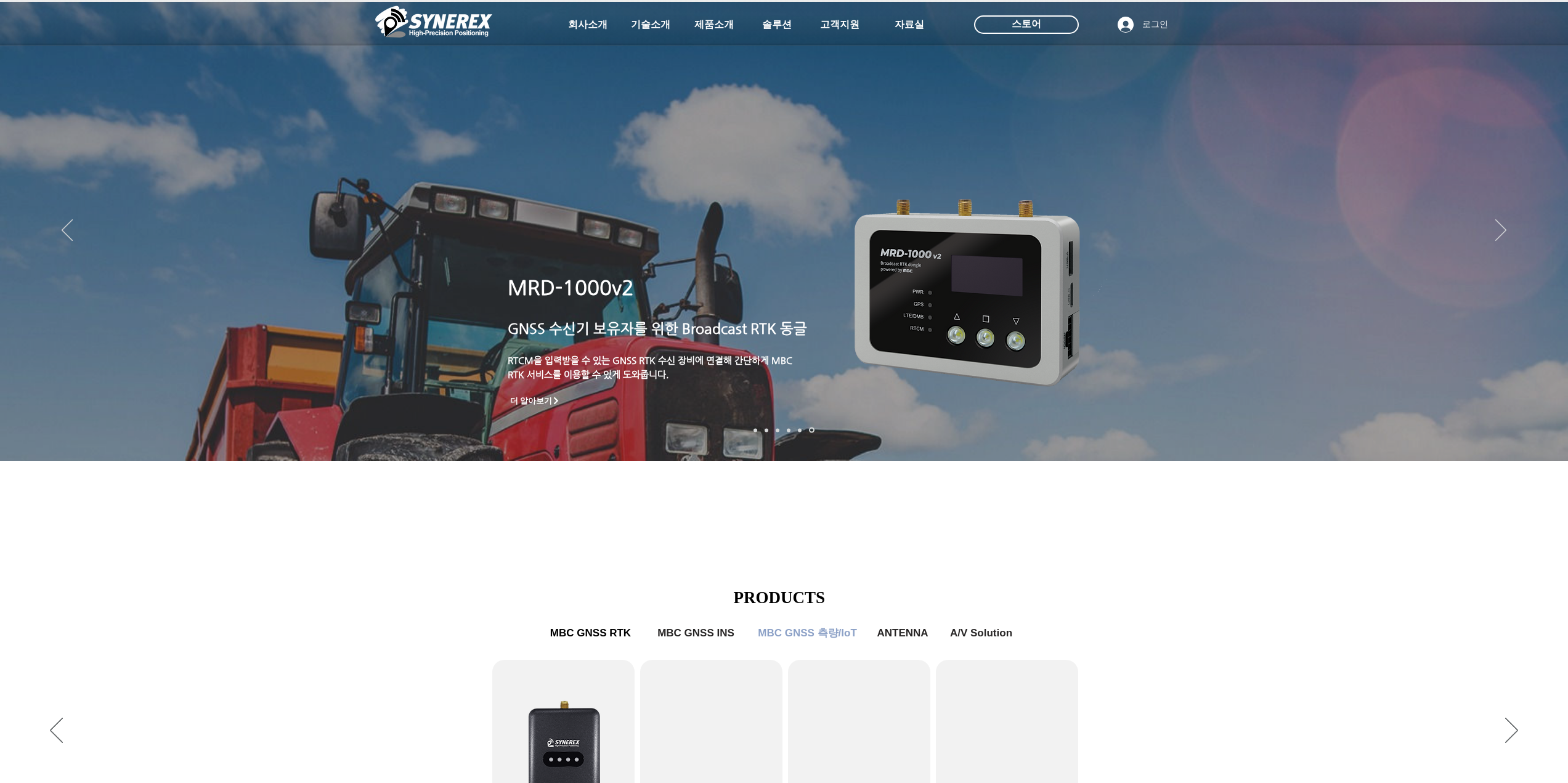
click at [996, 556] on div "슬라이드쇼" at bounding box center [784, 731] width 1568 height 339
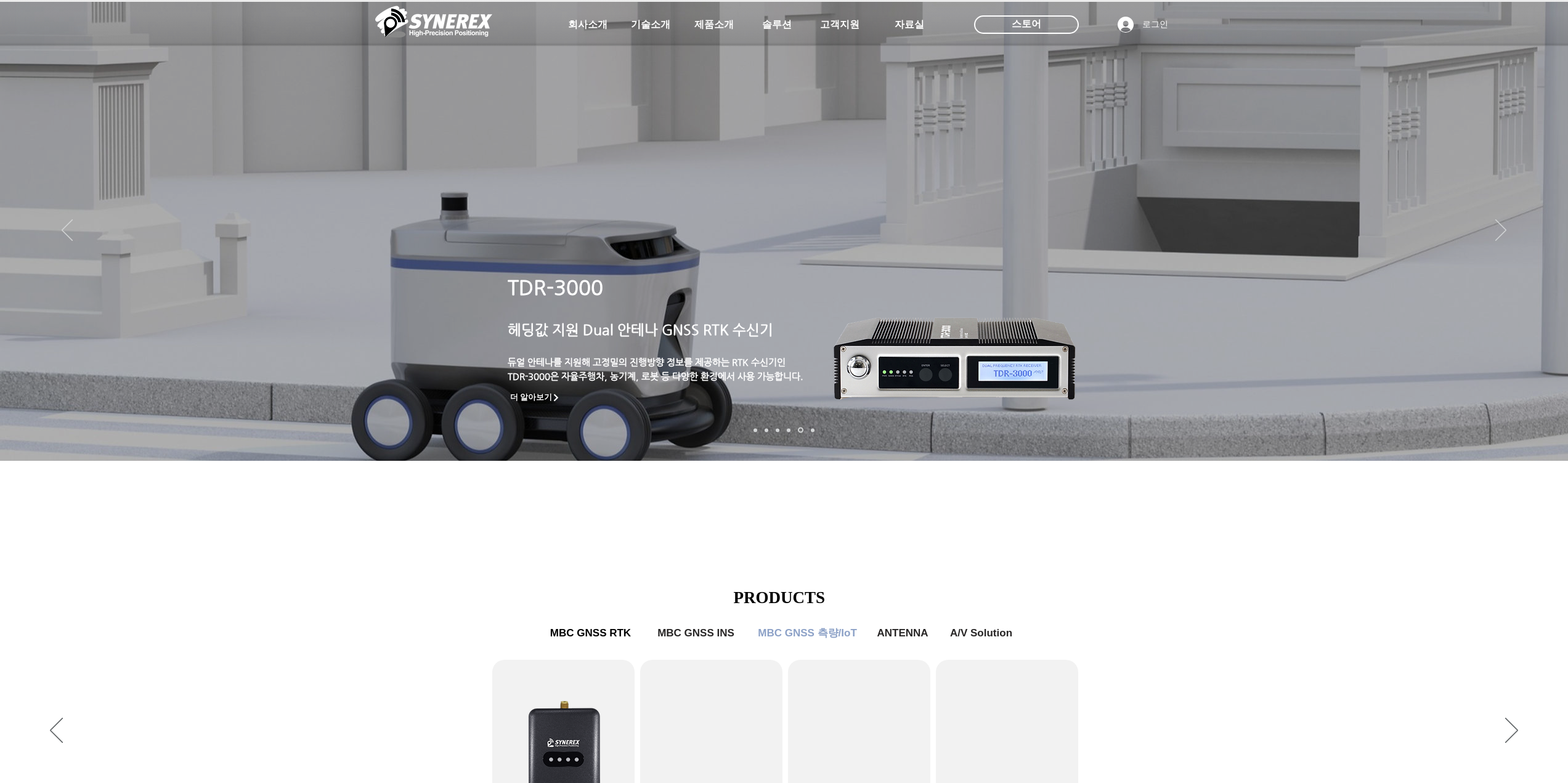
drag, startPoint x: 1286, startPoint y: 528, endPoint x: 1280, endPoint y: 518, distance: 11.7
click at [996, 521] on div "main content" at bounding box center [784, 375] width 1568 height 373
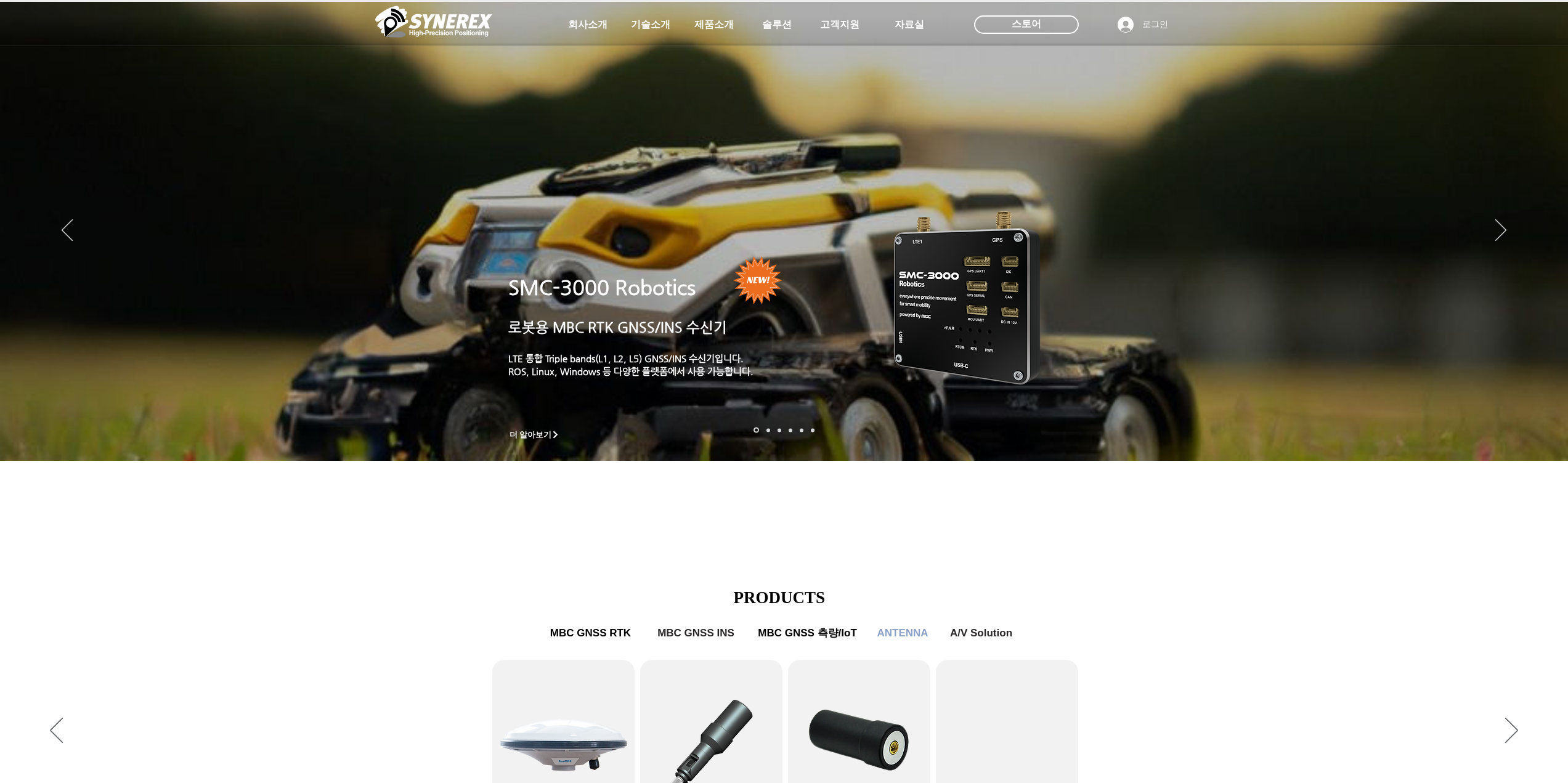
drag, startPoint x: 1231, startPoint y: 529, endPoint x: 1118, endPoint y: 251, distance: 300.1
click at [996, 519] on div "main content" at bounding box center [784, 375] width 1568 height 373
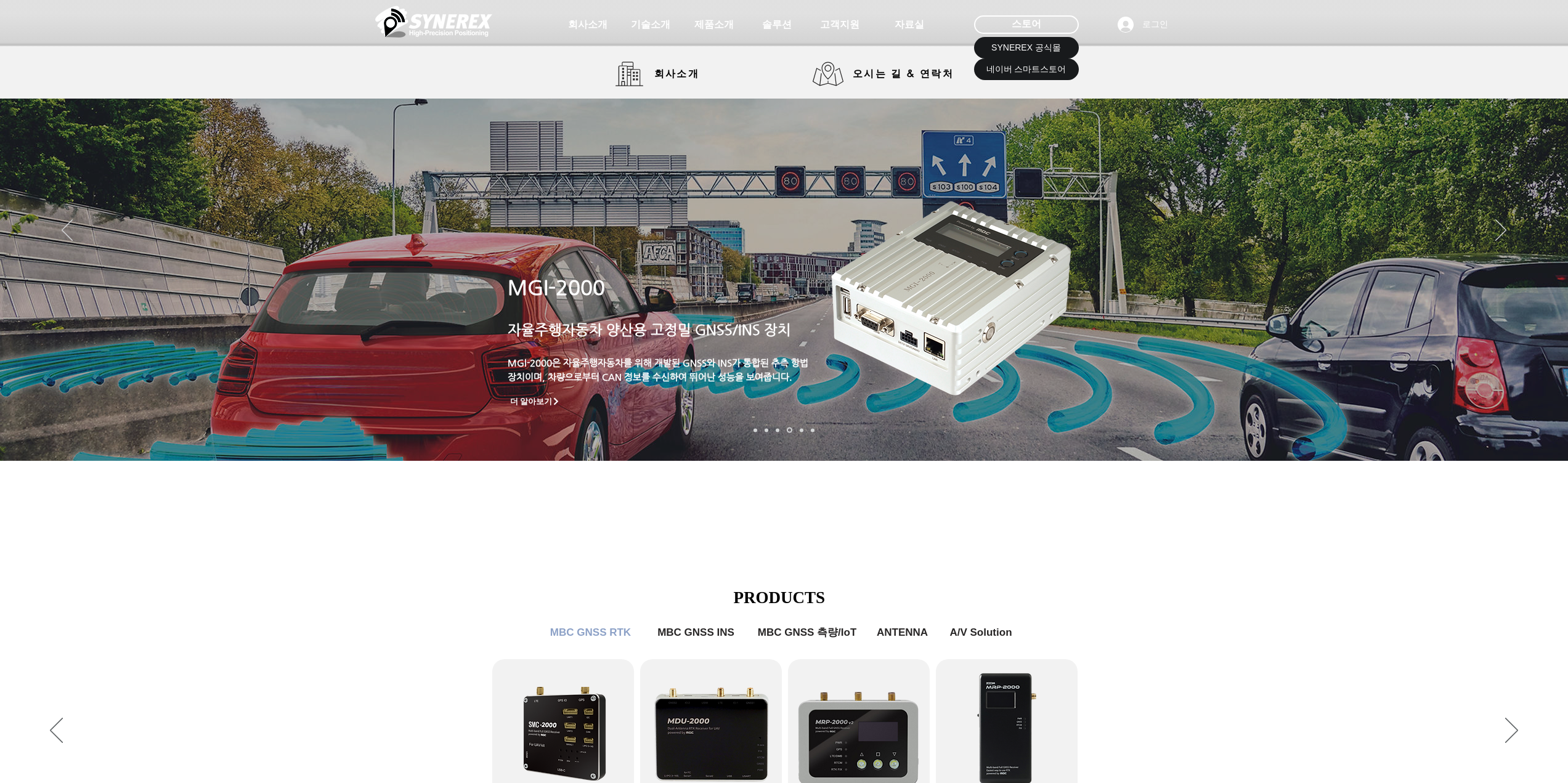
click at [448, 29] on img at bounding box center [434, 22] width 117 height 37
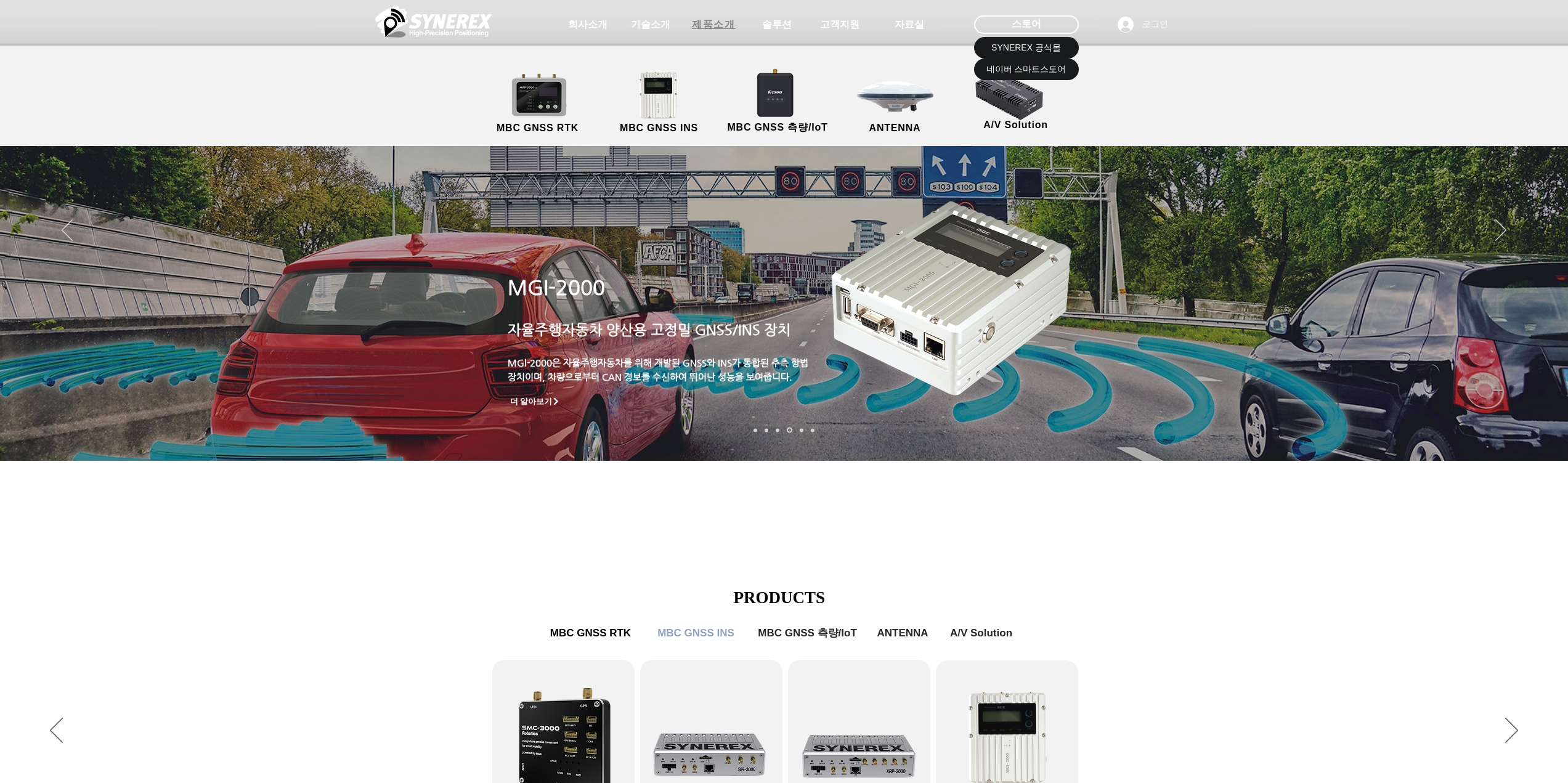
click at [711, 23] on span "제품소개" at bounding box center [713, 25] width 43 height 13
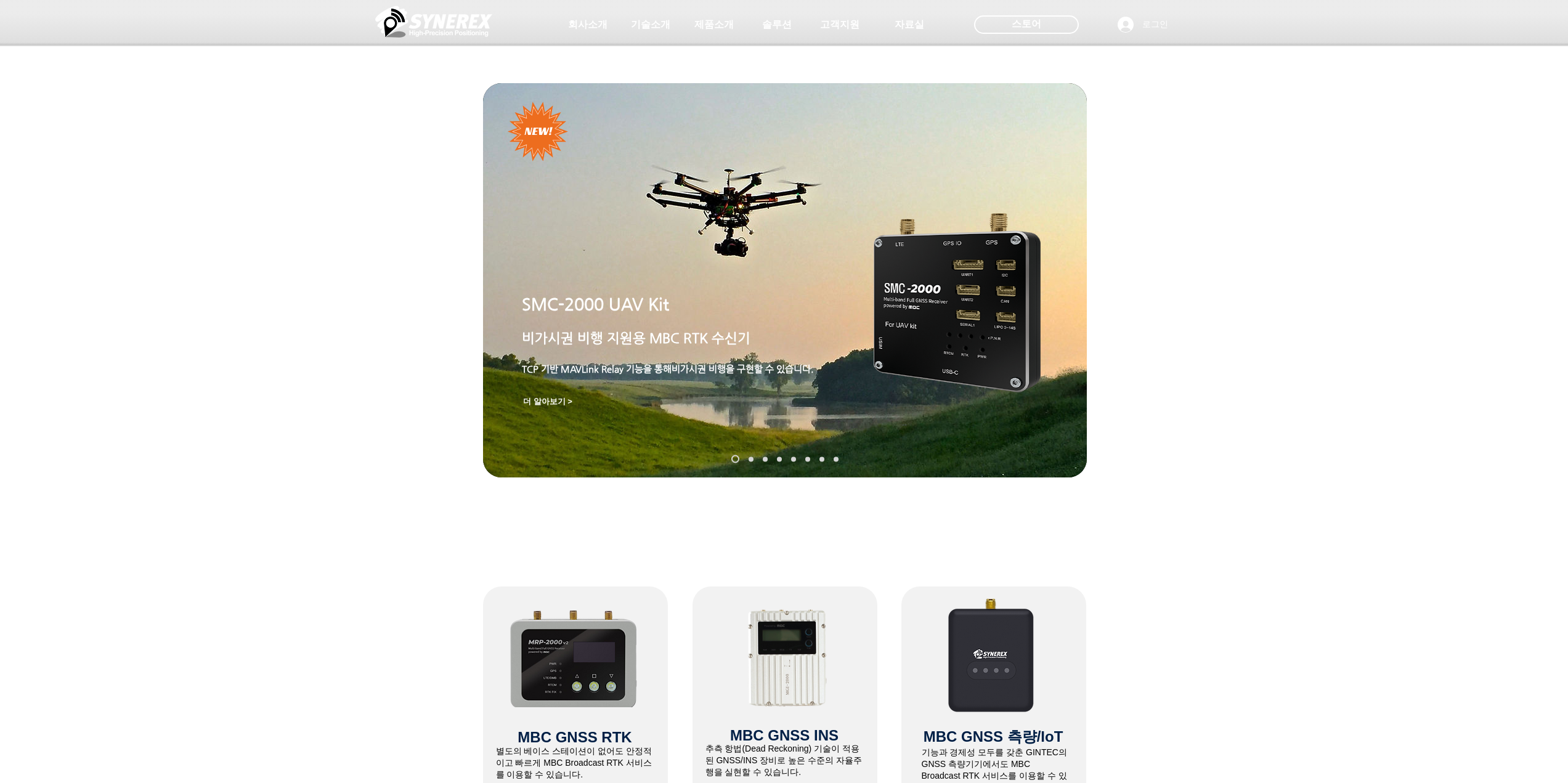
click at [751, 462] on nav "슬라이드" at bounding box center [785, 459] width 117 height 8
click at [749, 458] on link "SynRTK" at bounding box center [751, 459] width 5 height 5
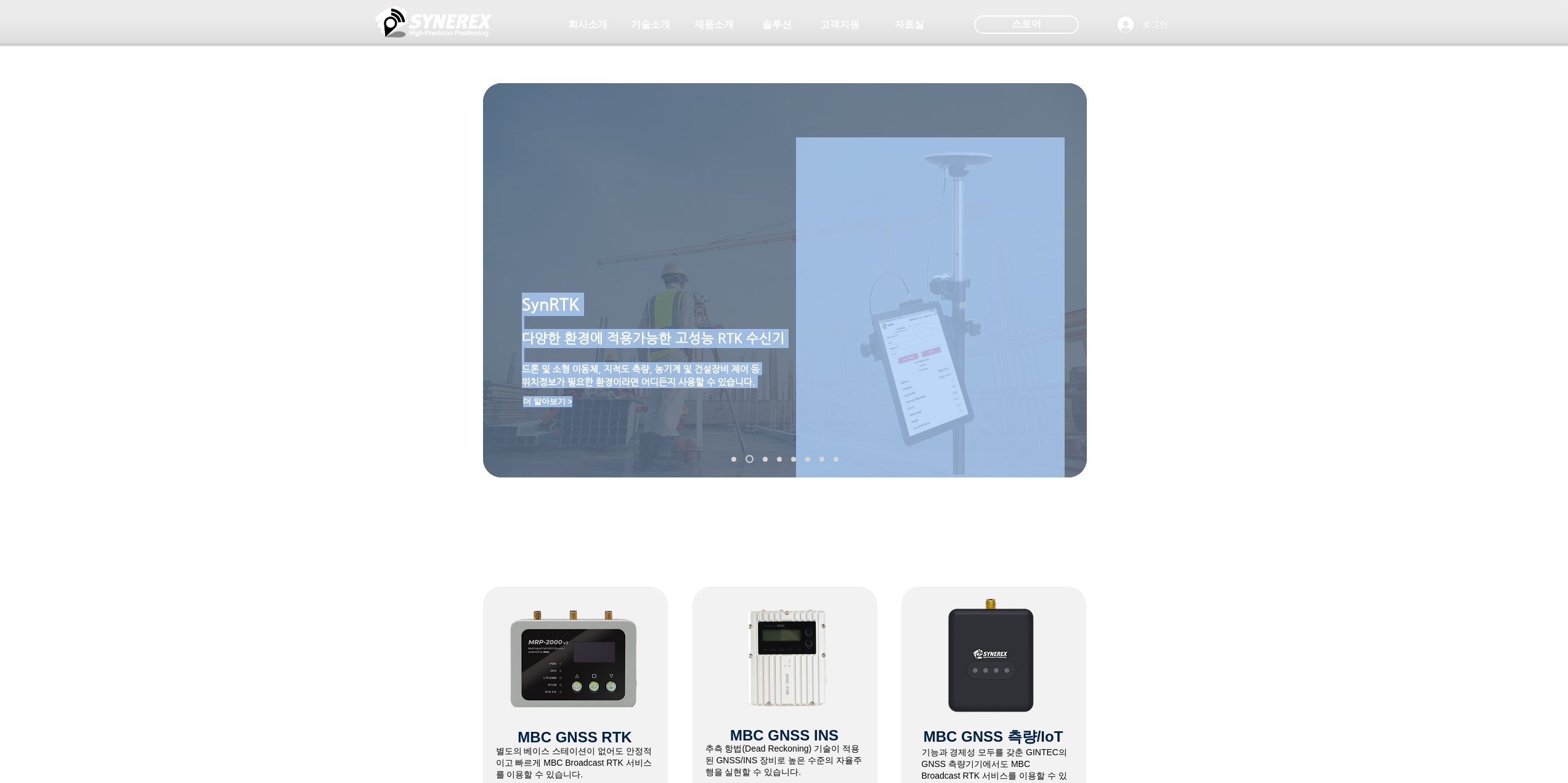
click at [764, 454] on div "SynRTK ​ 다양한 환경에 적용가능한 고성능 RTK 수신기 ​ 드론 및 소형 이동체, 지적도 측량, 농기계 및 건설장비 제어 등 ​위치정보…" at bounding box center [785, 280] width 604 height 394
click at [767, 466] on img "슬라이드쇼" at bounding box center [785, 280] width 604 height 394
click at [763, 460] on link "MGI-2000" at bounding box center [765, 459] width 5 height 5
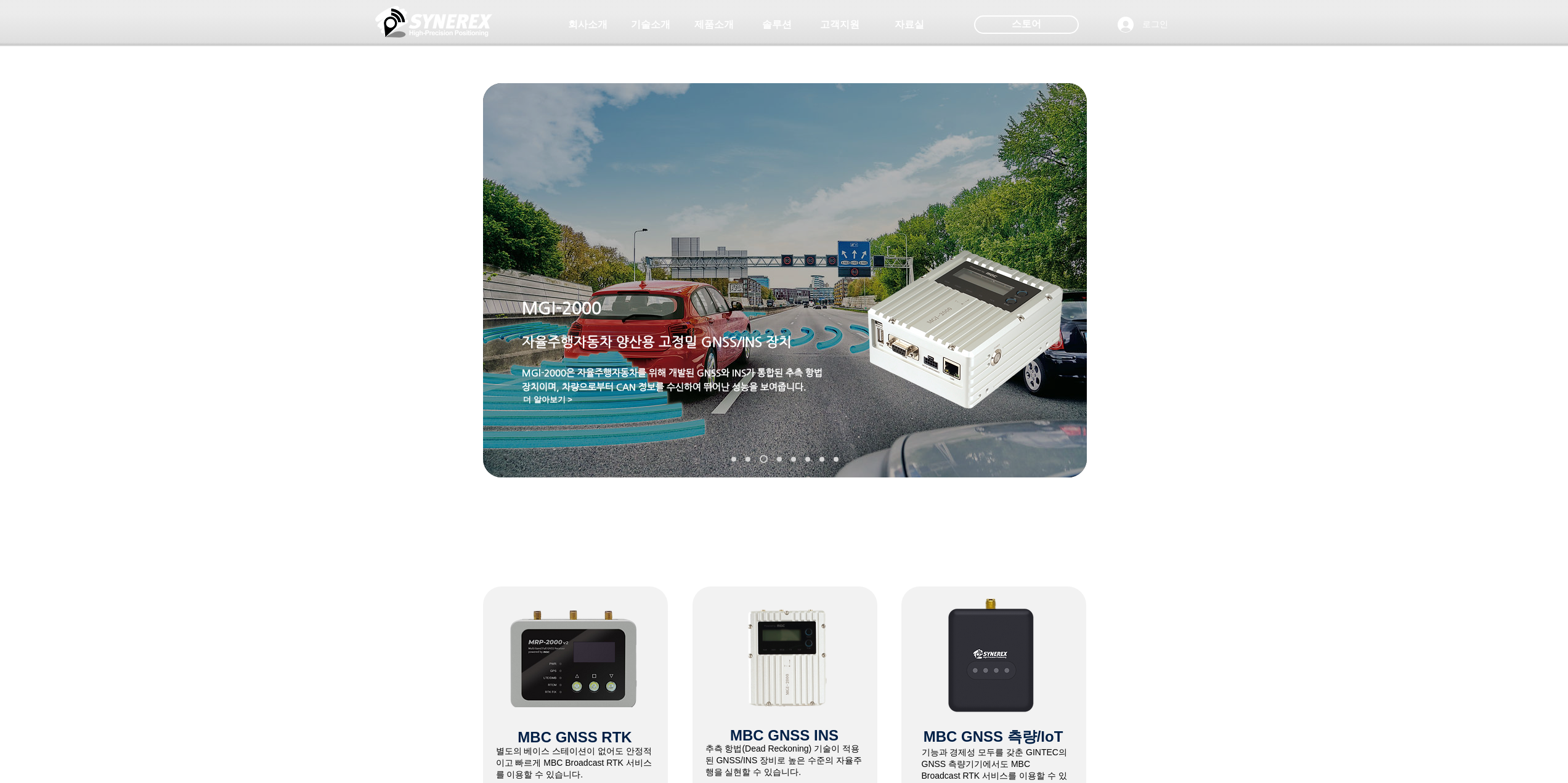
click at [775, 458] on nav "슬라이드" at bounding box center [785, 459] width 117 height 8
click at [779, 458] on link "MRP-2000" at bounding box center [779, 459] width 5 height 5
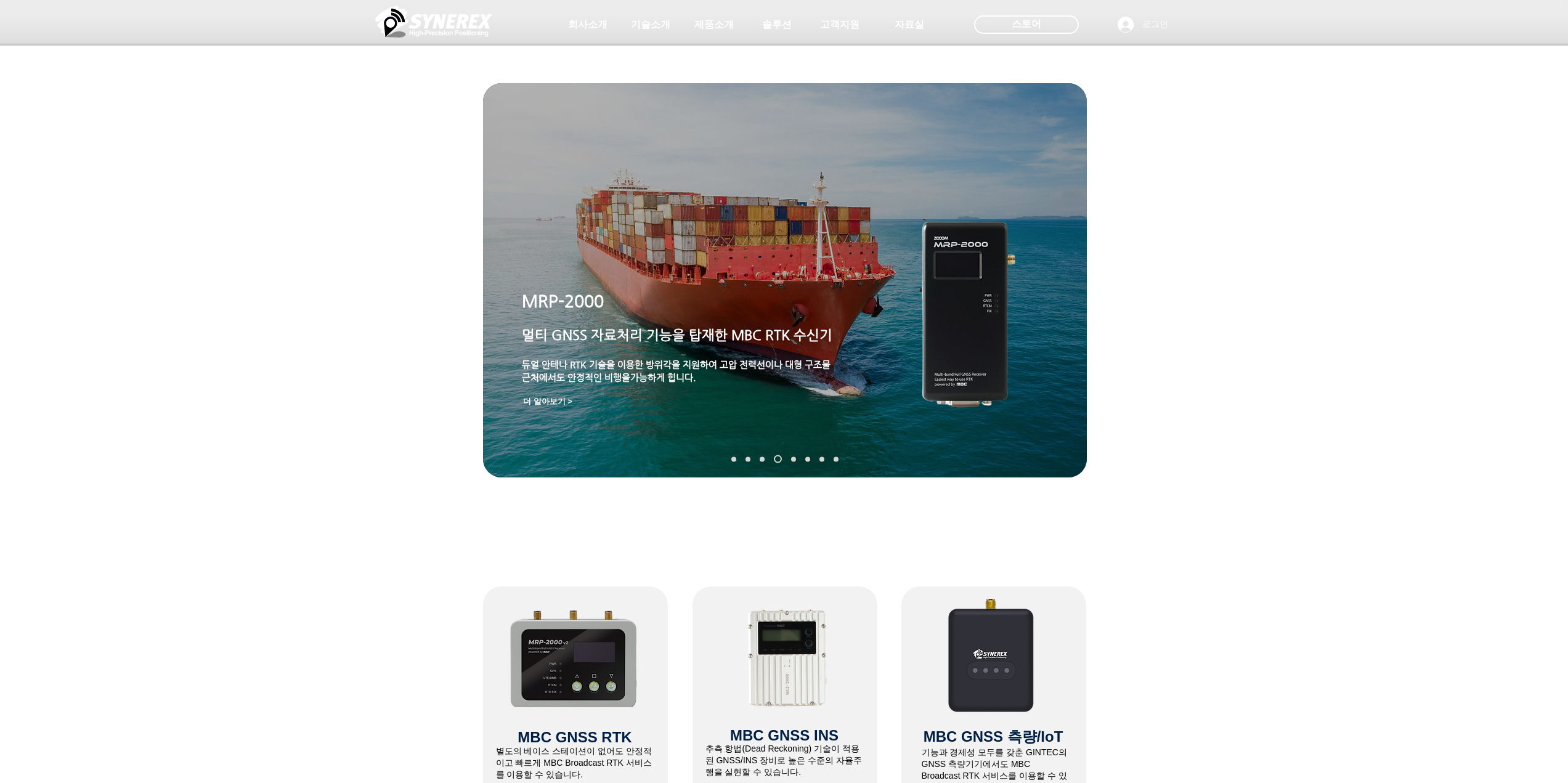
click at [793, 458] on link "TDR-3000" at bounding box center [794, 459] width 5 height 5
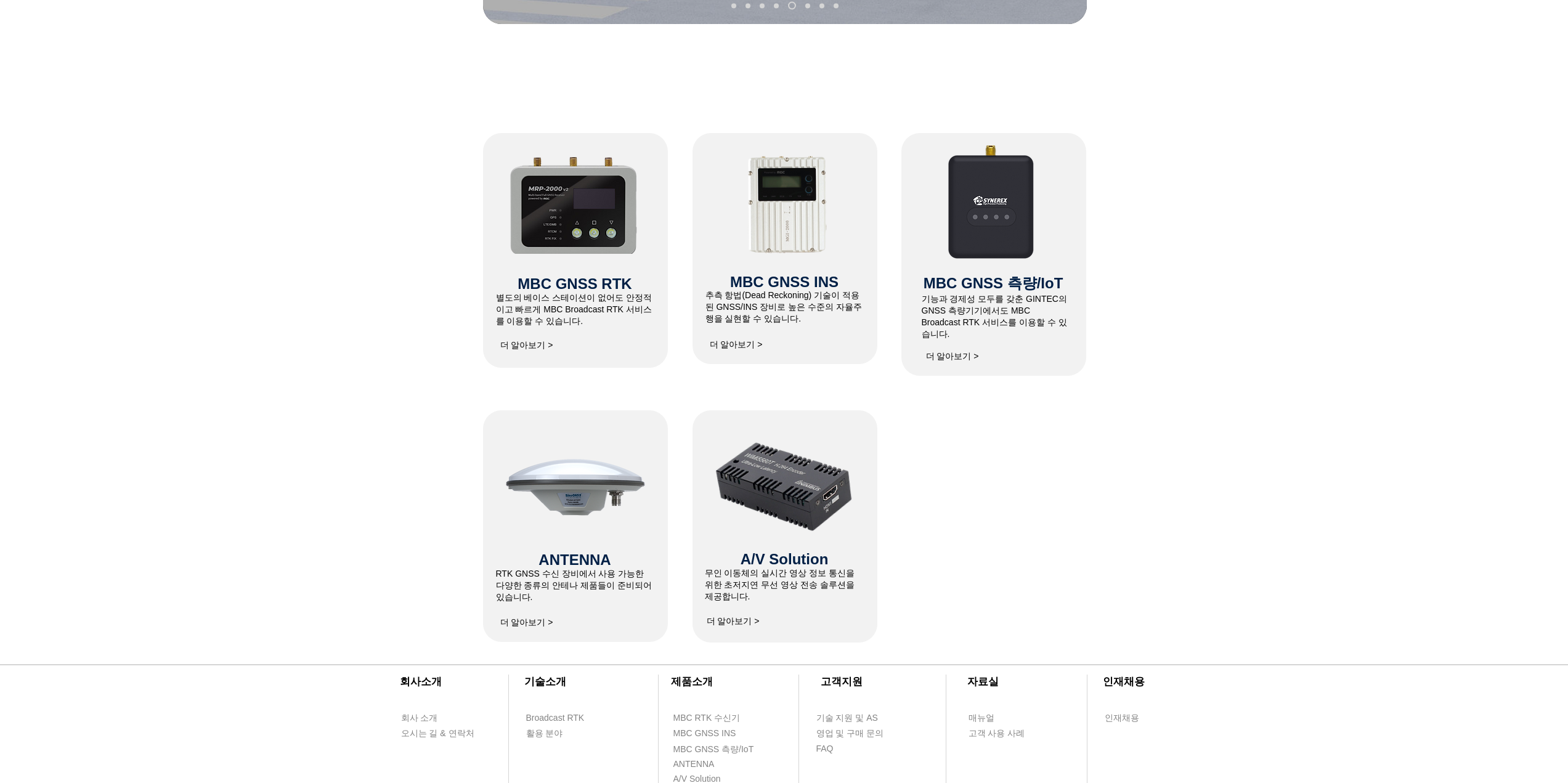
scroll to position [616, 0]
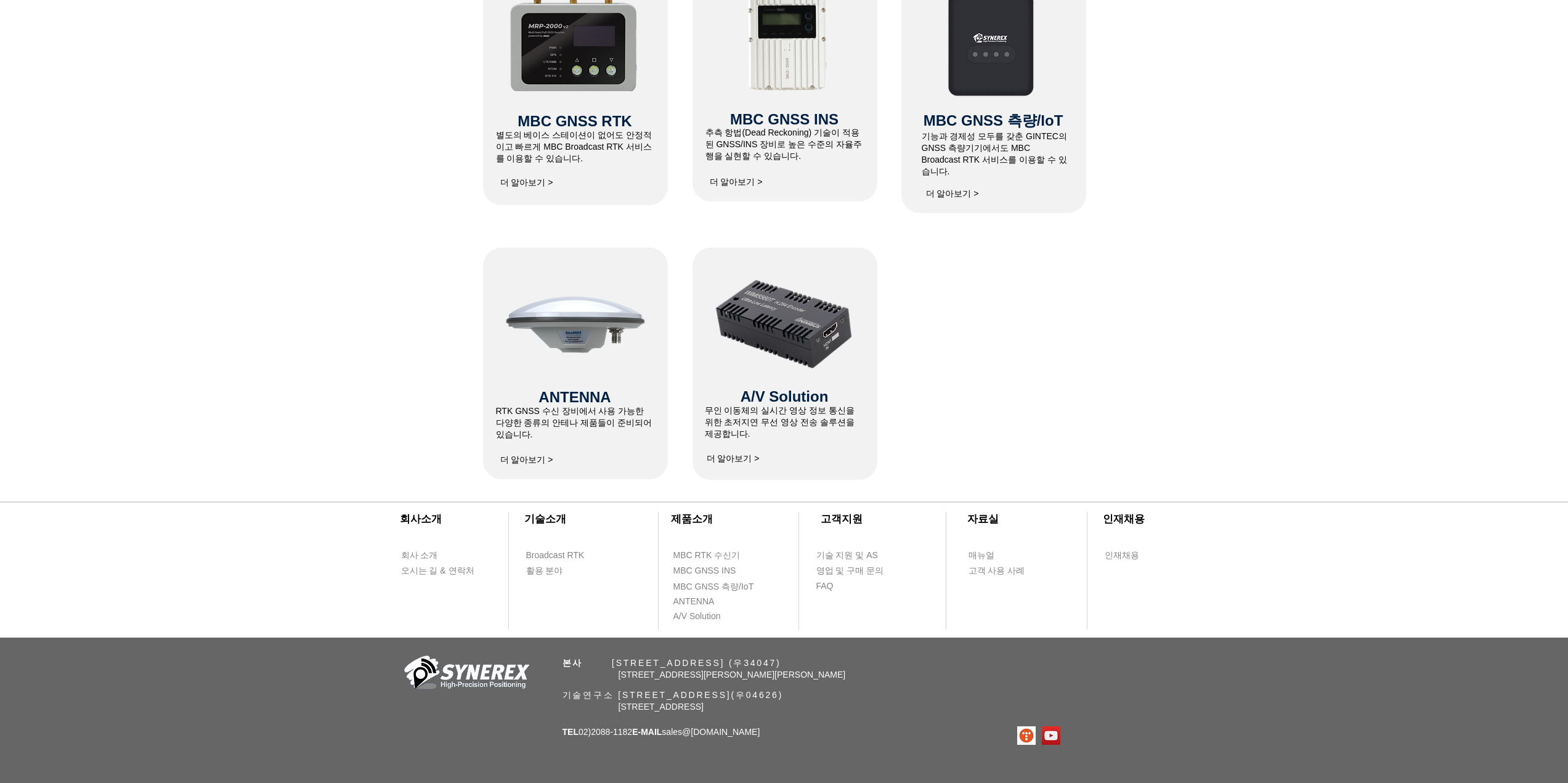
click at [996, 397] on div at bounding box center [784, 217] width 1568 height 526
click at [522, 188] on span "더 알아보기 >" at bounding box center [526, 183] width 62 height 25
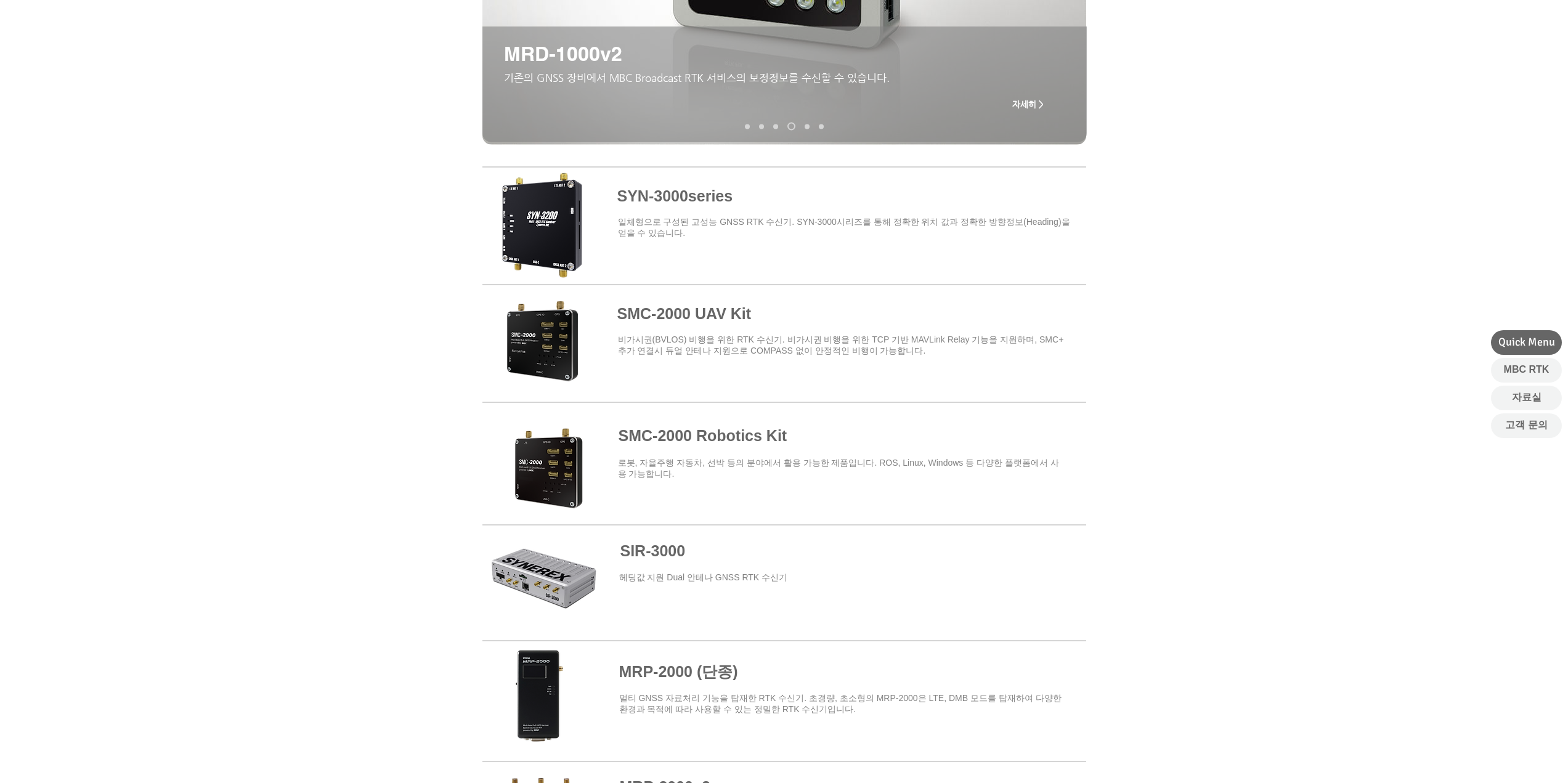
scroll to position [308, 0]
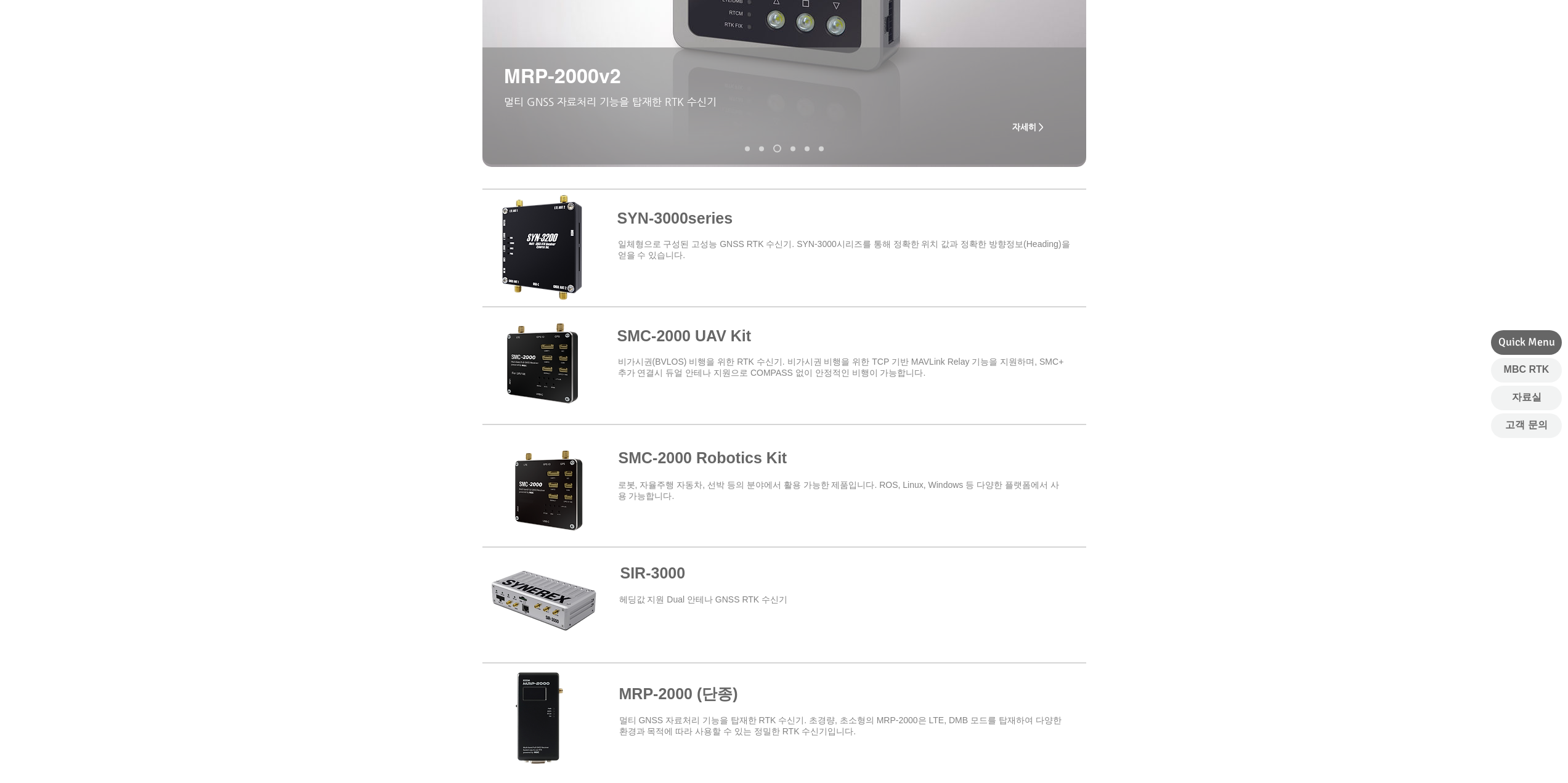
click at [680, 335] on span at bounding box center [784, 363] width 604 height 108
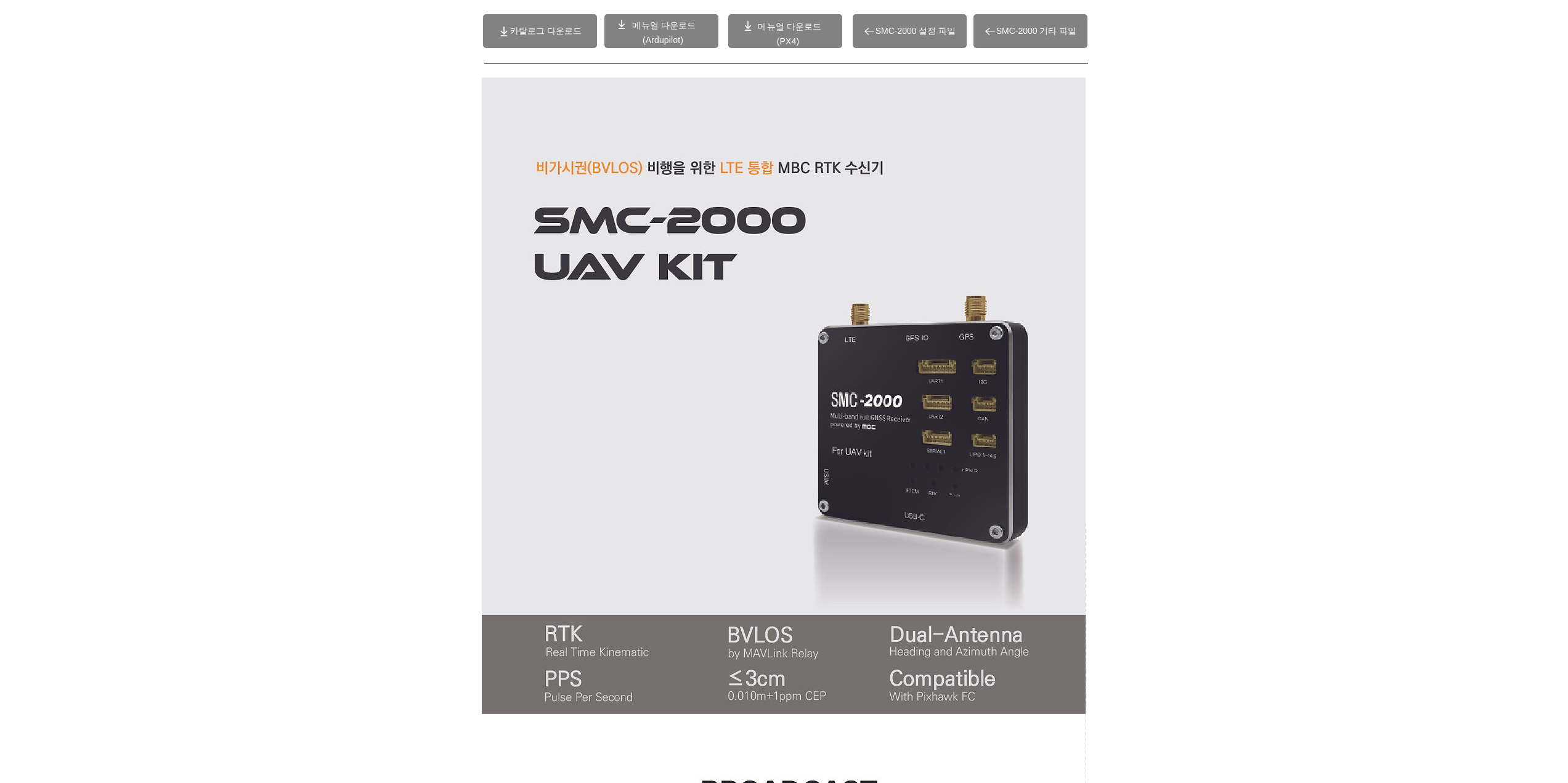
scroll to position [431, 0]
